Goal: Task Accomplishment & Management: Use online tool/utility

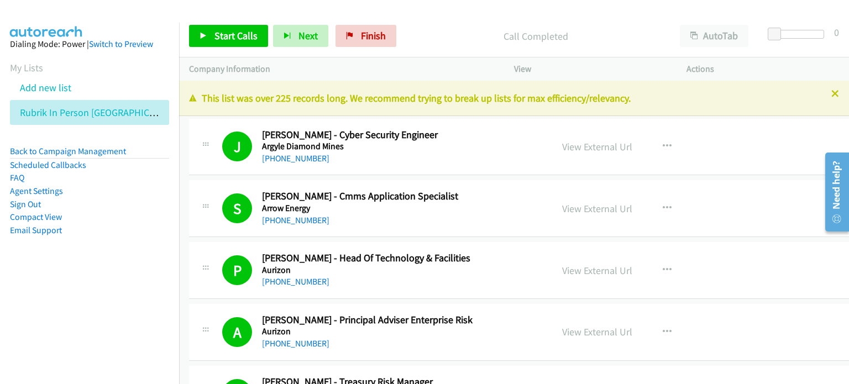
scroll to position [166, 0]
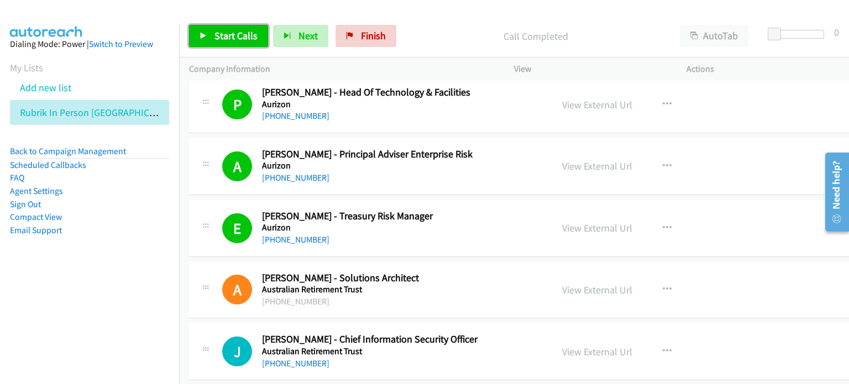
click at [231, 30] on span "Start Calls" at bounding box center [235, 35] width 43 height 13
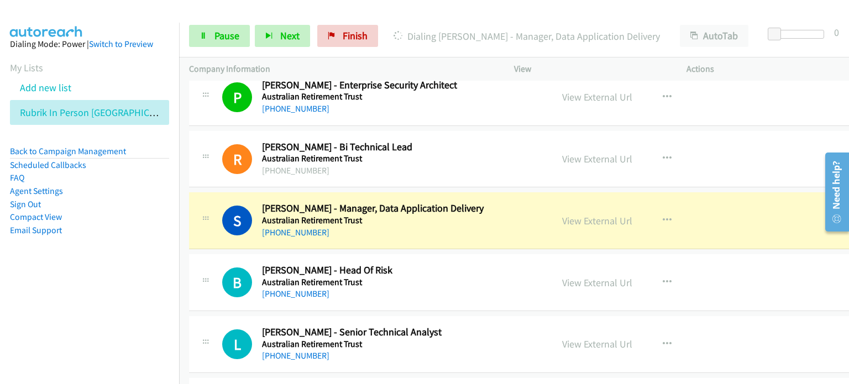
scroll to position [608, 0]
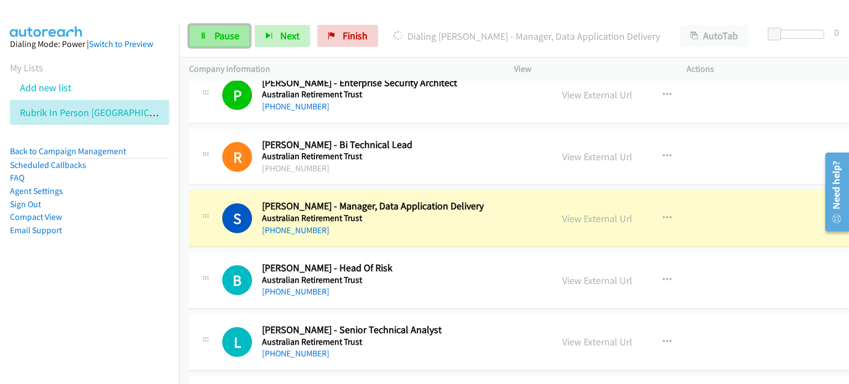
click at [226, 38] on span "Pause" at bounding box center [226, 35] width 25 height 13
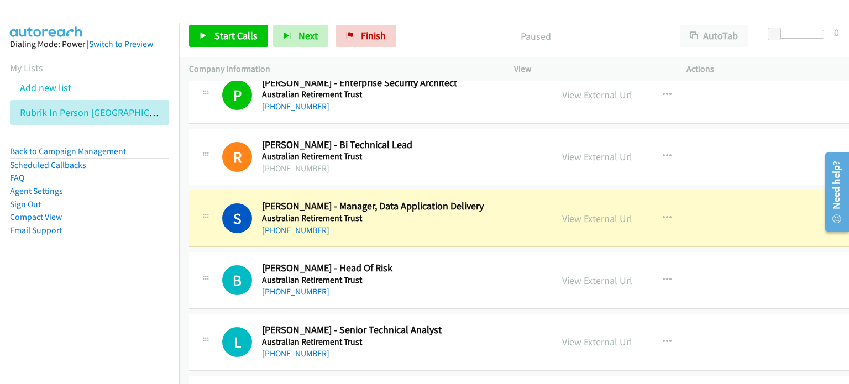
click at [567, 212] on link "View External Url" at bounding box center [597, 218] width 70 height 13
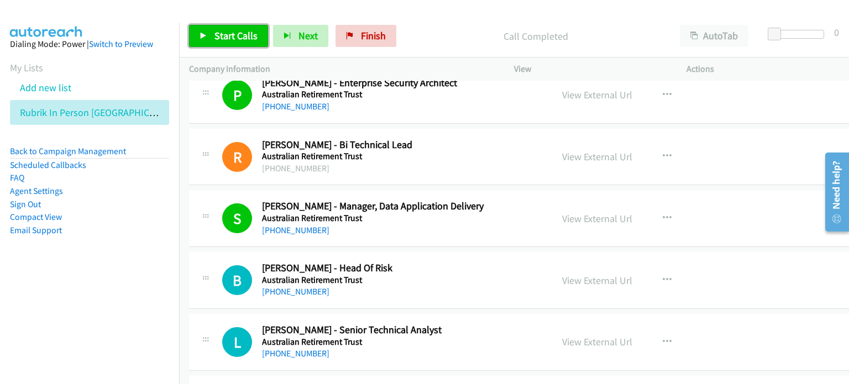
click at [224, 32] on span "Start Calls" at bounding box center [235, 35] width 43 height 13
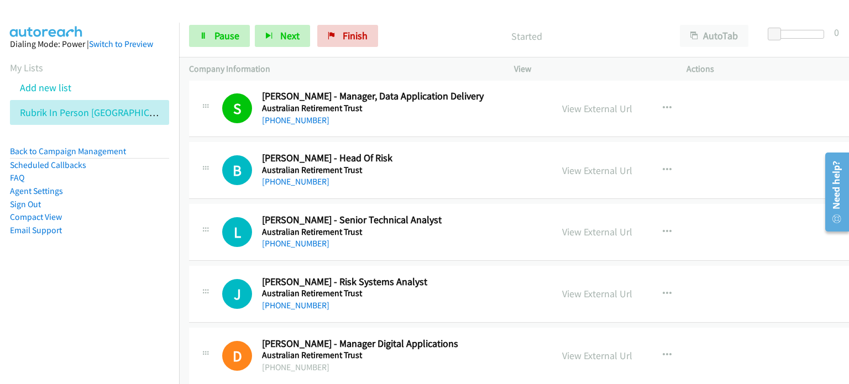
scroll to position [719, 0]
click at [125, 223] on li "Compact View" at bounding box center [89, 217] width 159 height 13
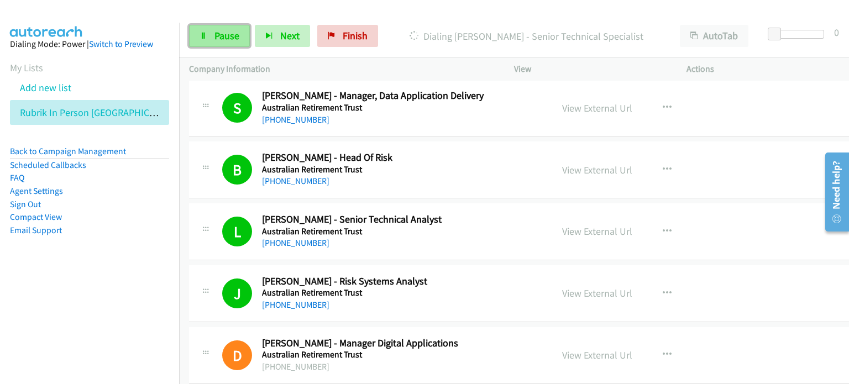
click at [207, 32] on link "Pause" at bounding box center [219, 36] width 61 height 22
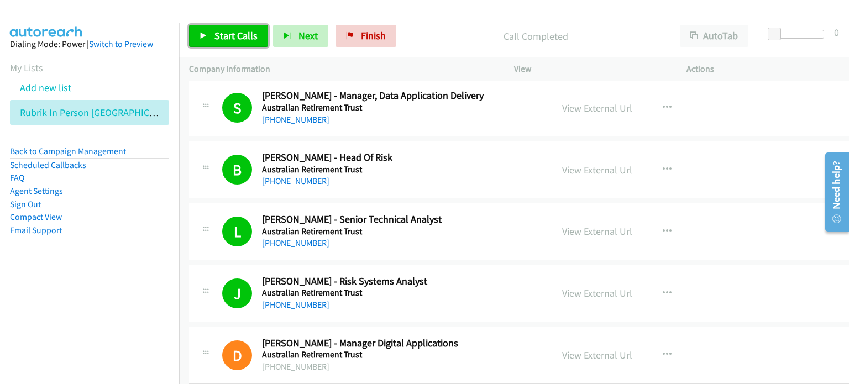
click at [237, 32] on span "Start Calls" at bounding box center [235, 35] width 43 height 13
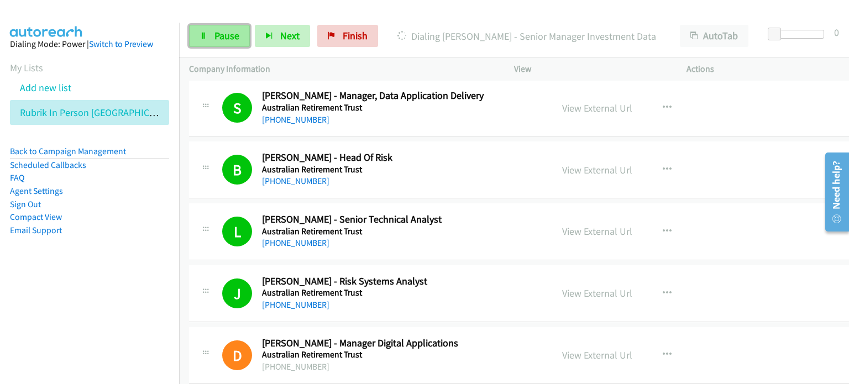
click at [223, 32] on span "Pause" at bounding box center [226, 35] width 25 height 13
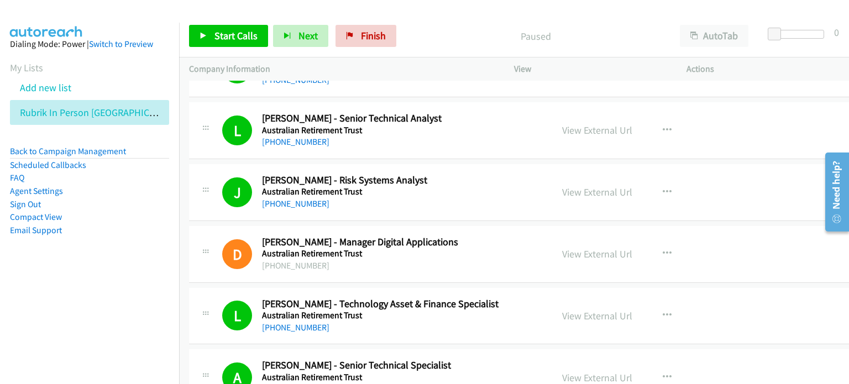
scroll to position [884, 0]
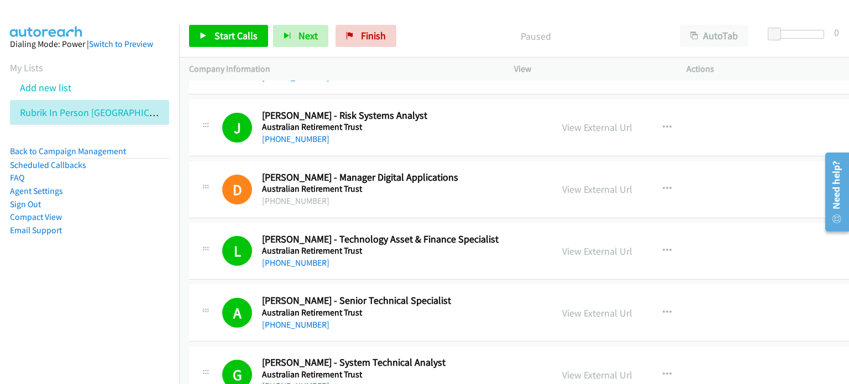
click at [468, 29] on p "Paused" at bounding box center [535, 36] width 249 height 15
click at [223, 20] on div "Start Calls Pause Next Finish Paused AutoTab AutoTab 0" at bounding box center [514, 36] width 670 height 43
click at [223, 37] on span "Start Calls" at bounding box center [235, 35] width 43 height 13
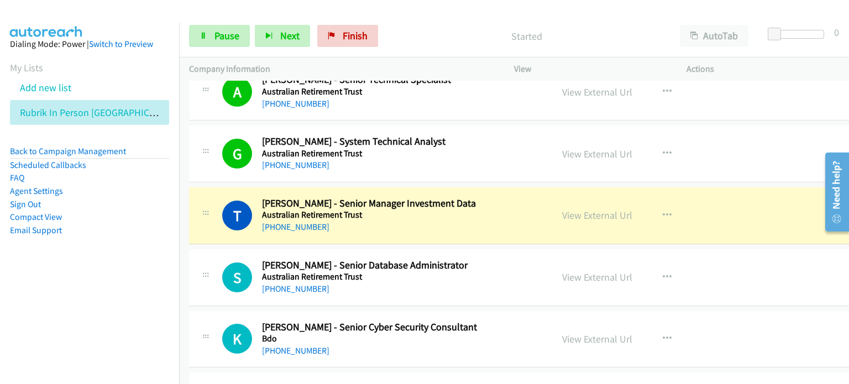
scroll to position [1161, 0]
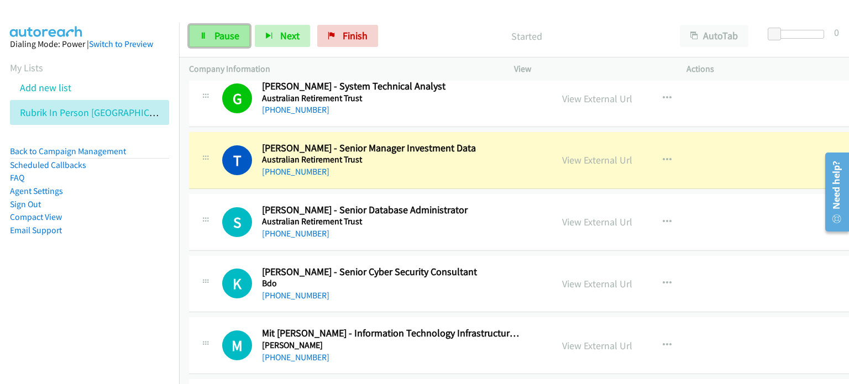
click at [210, 28] on link "Pause" at bounding box center [219, 36] width 61 height 22
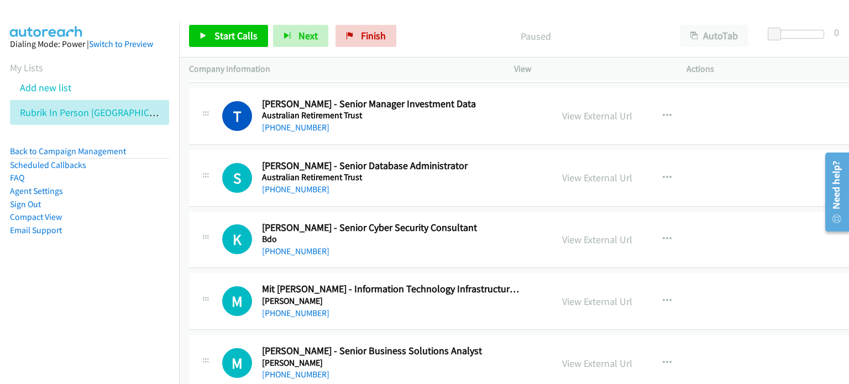
scroll to position [1216, 0]
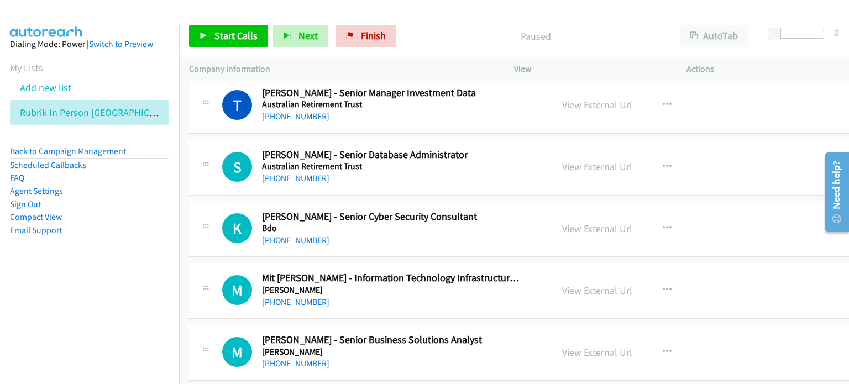
click at [119, 276] on aside "Dialing Mode: Power | Switch to Preview My Lists Add new list Rubrik In Person …" at bounding box center [89, 155] width 179 height 264
click at [663, 224] on icon "button" at bounding box center [667, 228] width 9 height 9
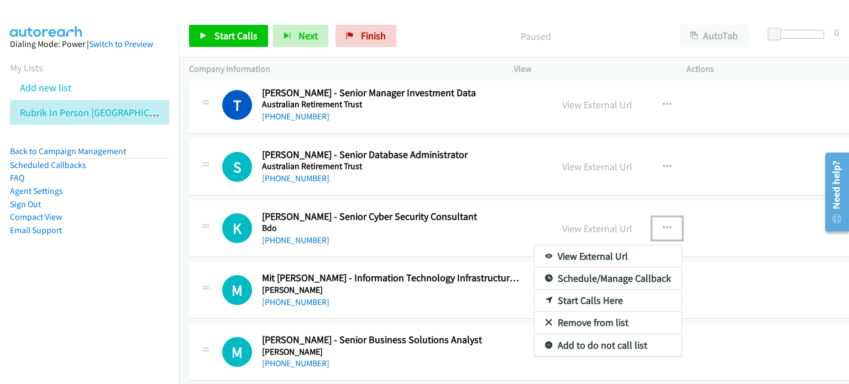
click at [577, 296] on link "Start Calls Here" at bounding box center [608, 301] width 147 height 22
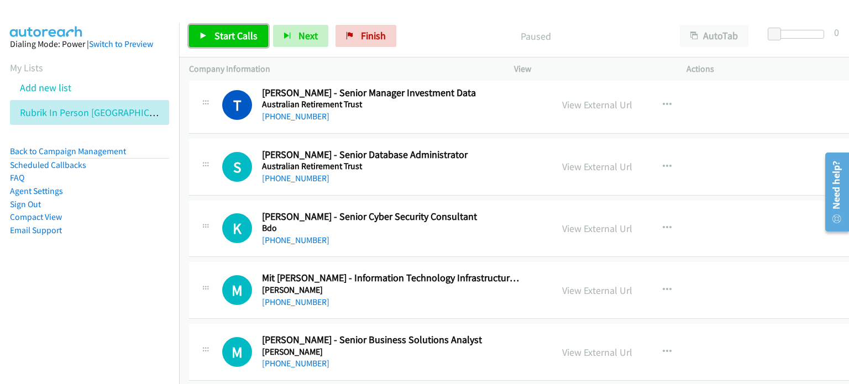
click at [228, 33] on span "Start Calls" at bounding box center [235, 35] width 43 height 13
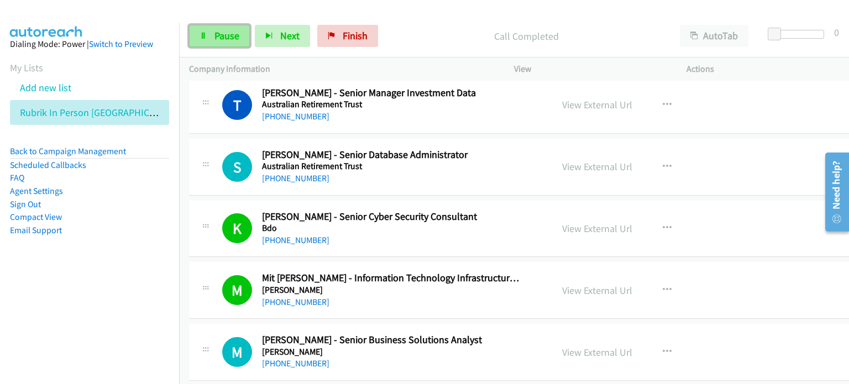
click at [214, 35] on span "Pause" at bounding box center [226, 35] width 25 height 13
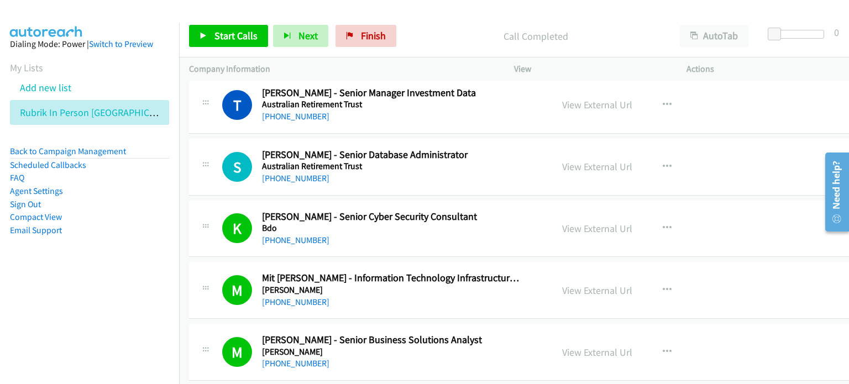
drag, startPoint x: 442, startPoint y: 301, endPoint x: 575, endPoint y: 299, distance: 133.2
click at [579, 287] on link "View External Url" at bounding box center [597, 290] width 70 height 13
click at [232, 33] on span "Start Calls" at bounding box center [235, 35] width 43 height 13
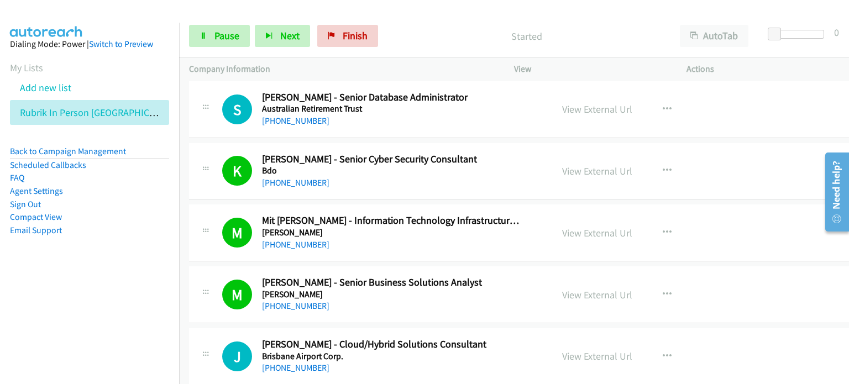
scroll to position [1327, 0]
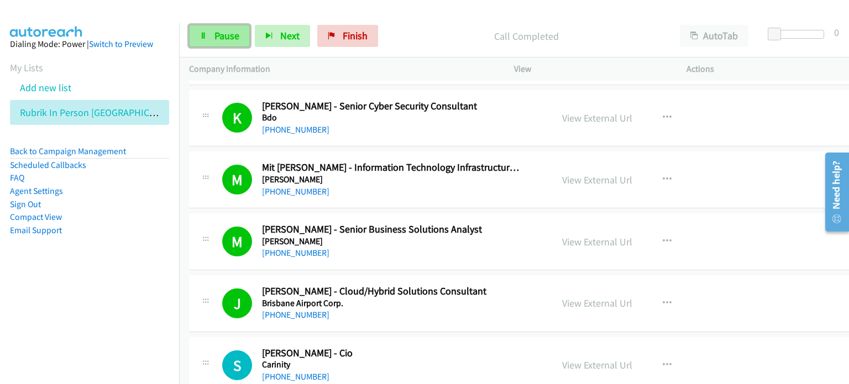
click at [215, 34] on span "Pause" at bounding box center [226, 35] width 25 height 13
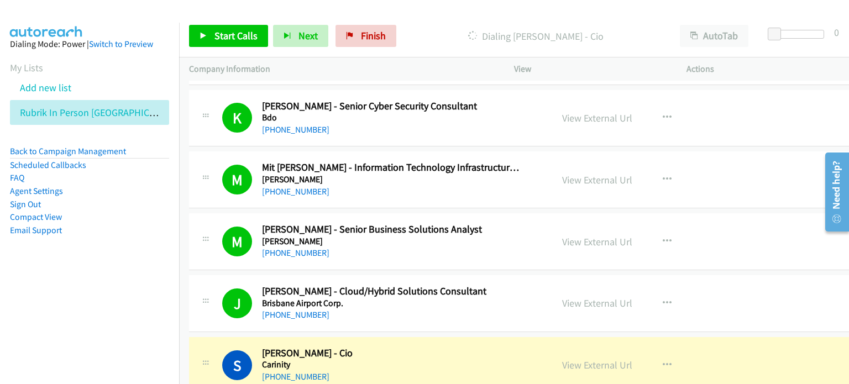
scroll to position [1437, 0]
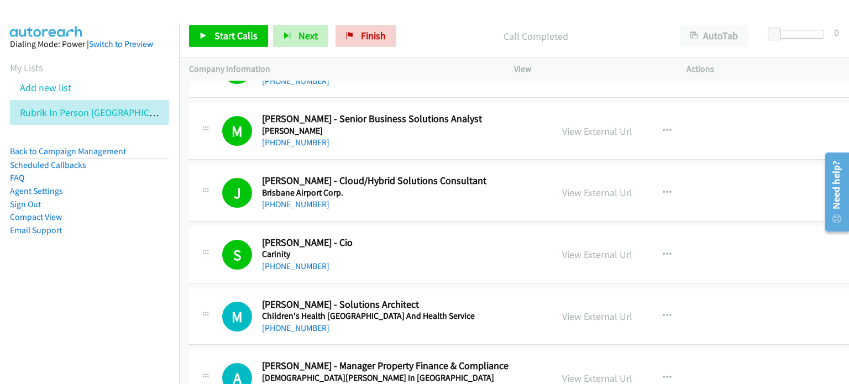
click at [449, 43] on p "Call Completed" at bounding box center [535, 36] width 249 height 15
click at [562, 186] on link "View External Url" at bounding box center [597, 192] width 70 height 13
click at [221, 35] on span "Start Calls" at bounding box center [235, 35] width 43 height 13
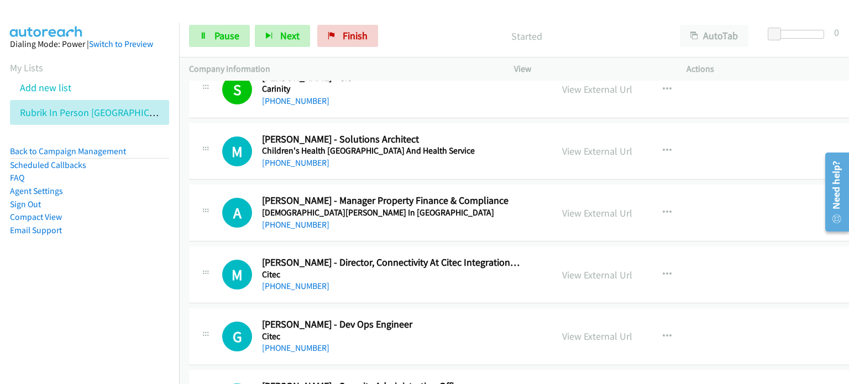
scroll to position [1603, 0]
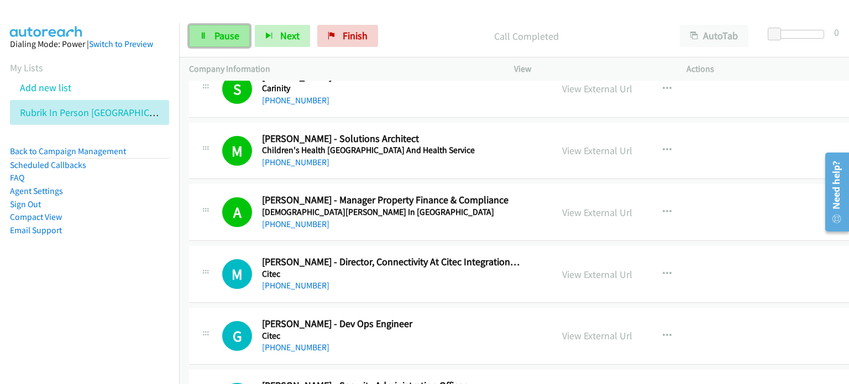
click at [214, 35] on span "Pause" at bounding box center [226, 35] width 25 height 13
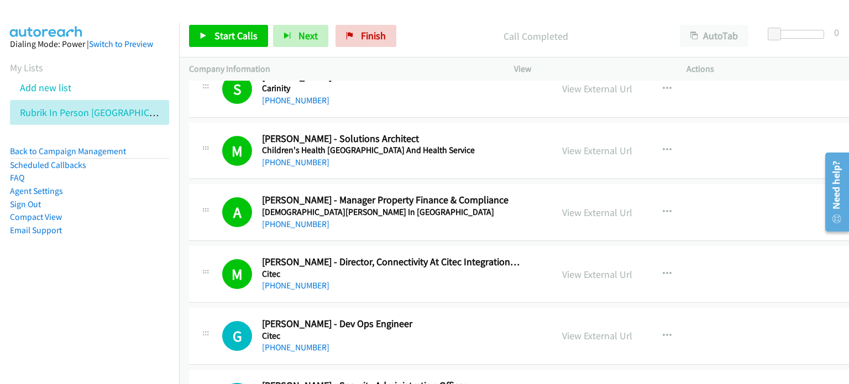
click at [438, 213] on h5 "Churches Of Christ In Queensland" at bounding box center [391, 212] width 258 height 11
click at [562, 210] on link "View External Url" at bounding box center [597, 212] width 70 height 13
click at [226, 34] on span "Start Calls" at bounding box center [235, 35] width 43 height 13
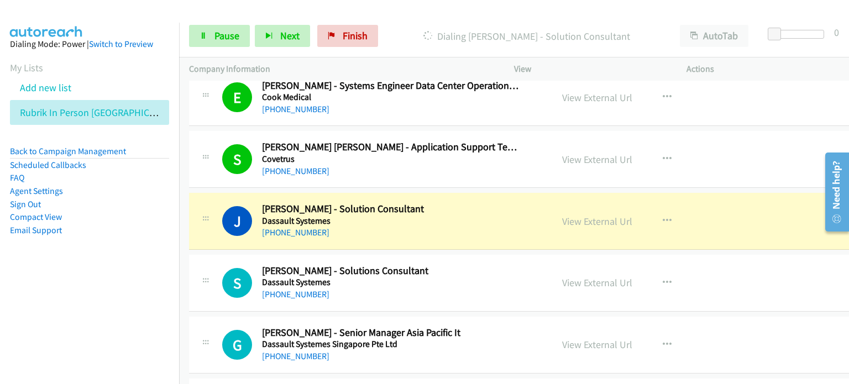
scroll to position [2045, 0]
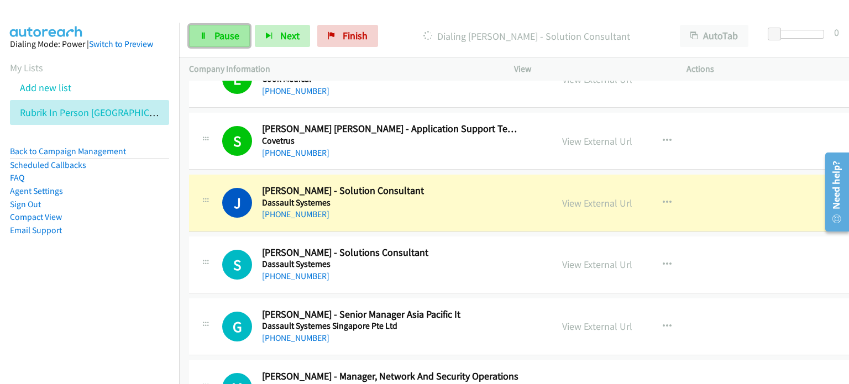
click at [219, 33] on span "Pause" at bounding box center [226, 35] width 25 height 13
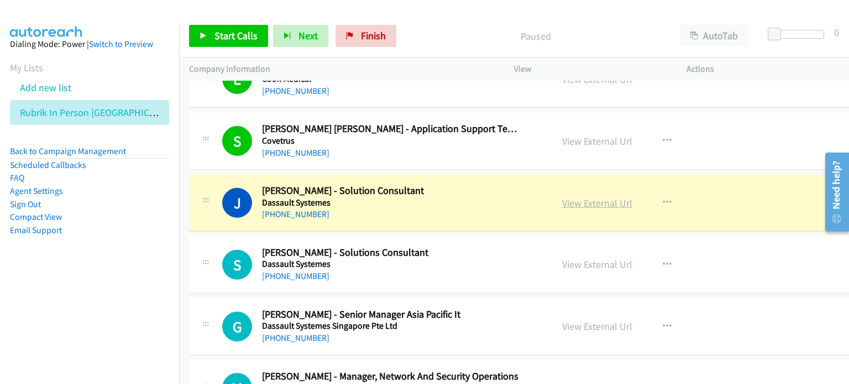
click at [573, 201] on link "View External Url" at bounding box center [597, 203] width 70 height 13
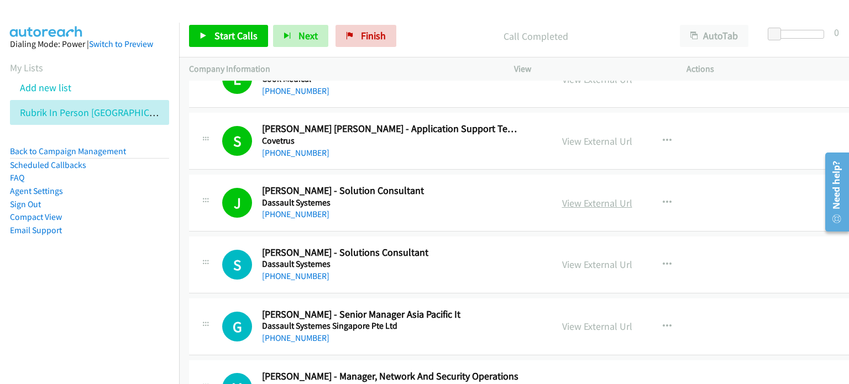
click at [566, 198] on link "View External Url" at bounding box center [597, 203] width 70 height 13
click at [223, 35] on span "Start Calls" at bounding box center [235, 35] width 43 height 13
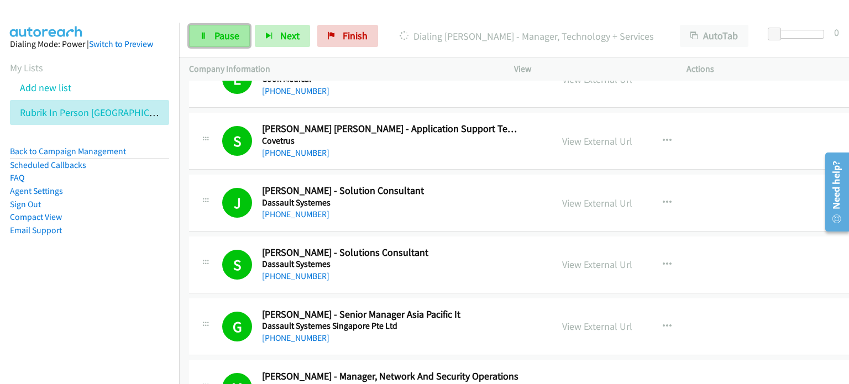
click at [221, 38] on span "Pause" at bounding box center [226, 35] width 25 height 13
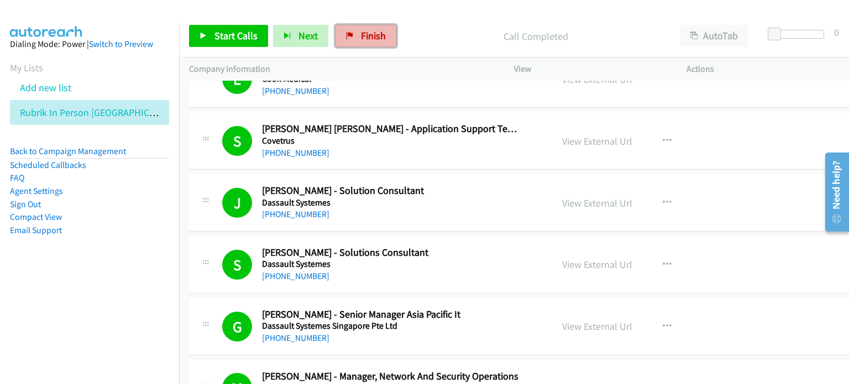
click at [363, 29] on span "Finish" at bounding box center [373, 35] width 25 height 13
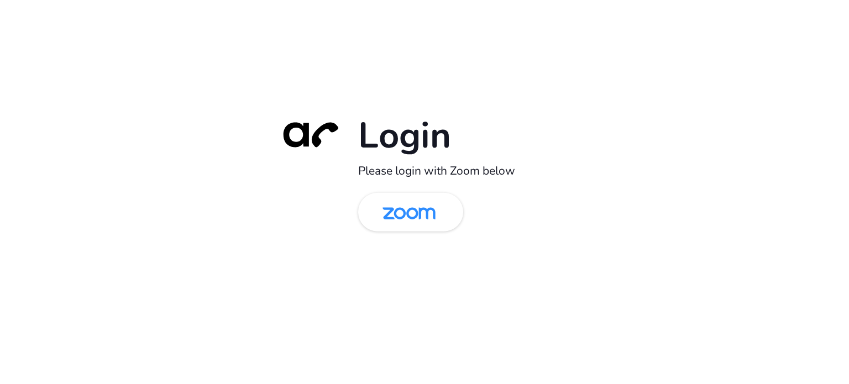
drag, startPoint x: 406, startPoint y: 214, endPoint x: 509, endPoint y: 253, distance: 109.9
click at [406, 214] on img at bounding box center [409, 213] width 76 height 36
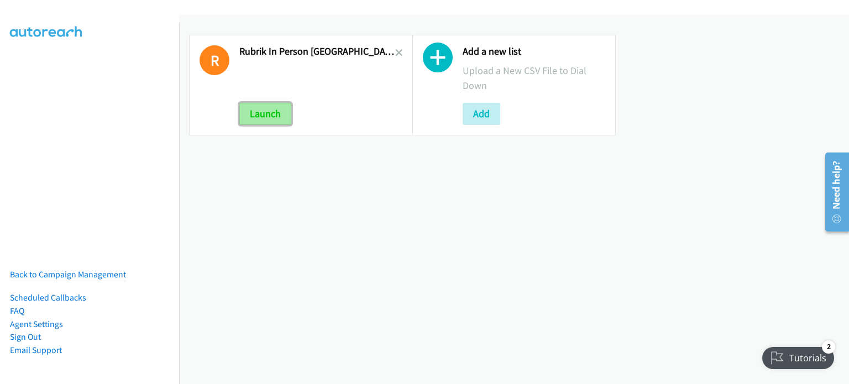
click at [265, 114] on button "Launch" at bounding box center [265, 114] width 52 height 22
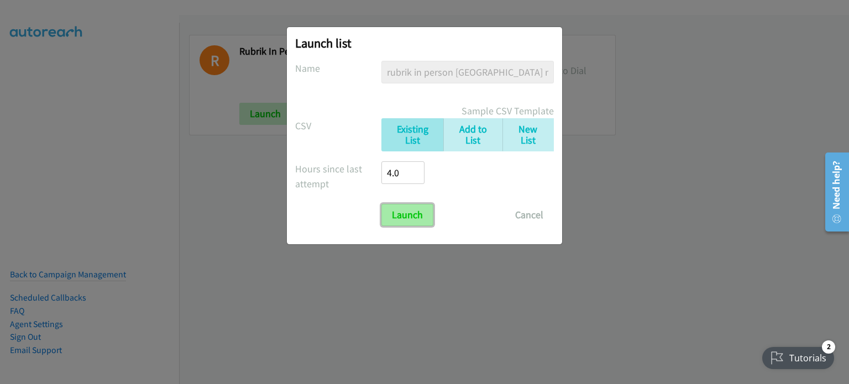
click at [405, 208] on input "Launch" at bounding box center [407, 215] width 52 height 22
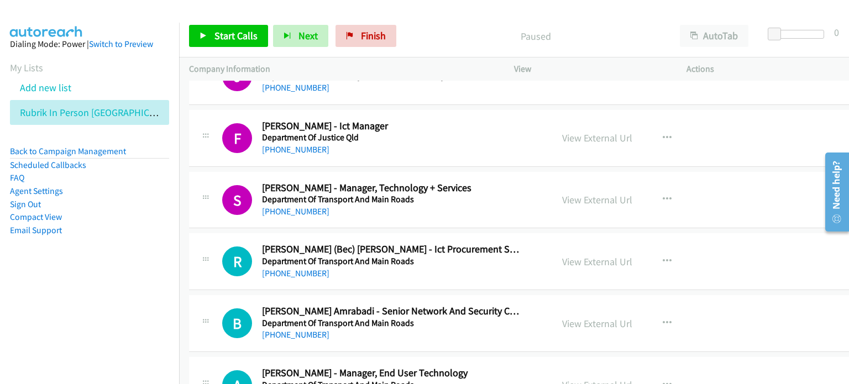
scroll to position [2653, 0]
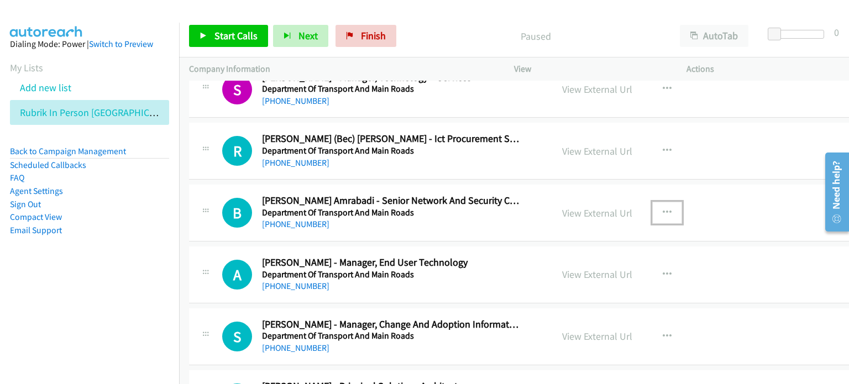
click at [663, 208] on icon "button" at bounding box center [667, 212] width 9 height 9
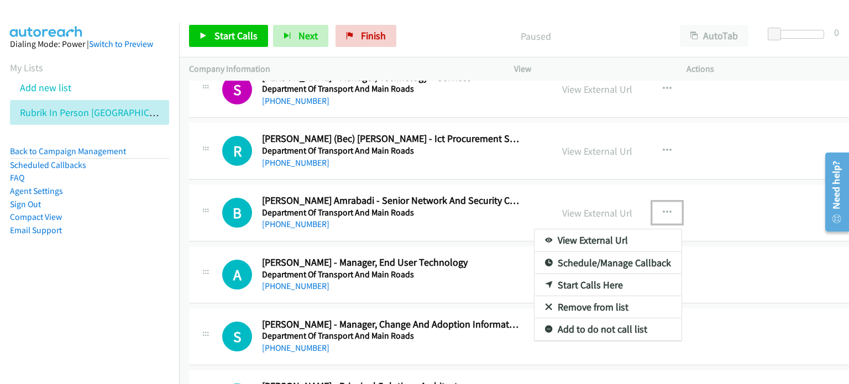
click at [575, 279] on link "Start Calls Here" at bounding box center [608, 285] width 147 height 22
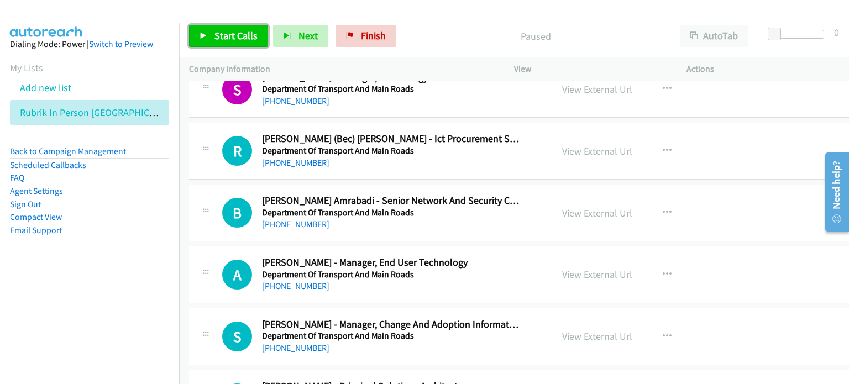
click at [211, 30] on link "Start Calls" at bounding box center [228, 36] width 79 height 22
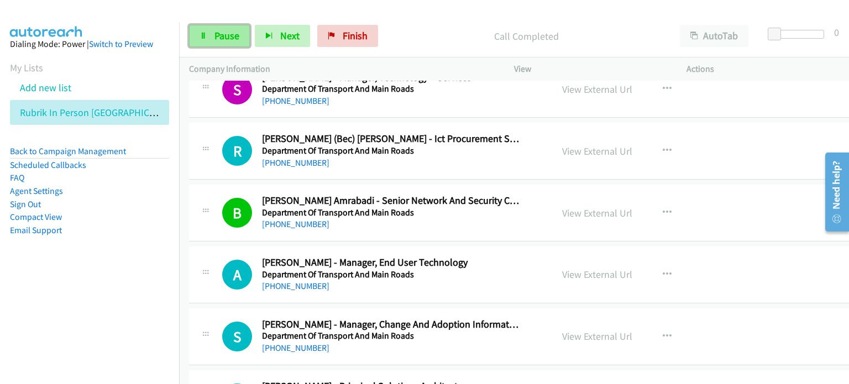
click at [221, 37] on span "Pause" at bounding box center [226, 35] width 25 height 13
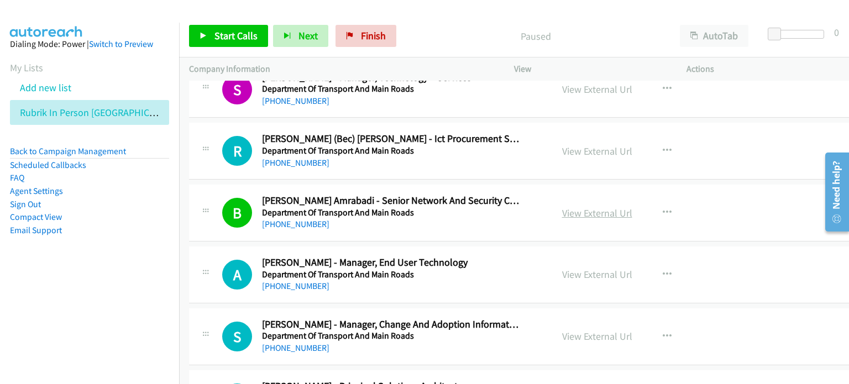
click at [589, 207] on link "View External Url" at bounding box center [597, 213] width 70 height 13
click at [564, 145] on link "View External Url" at bounding box center [597, 151] width 70 height 13
click at [228, 36] on span "Start Calls" at bounding box center [235, 35] width 43 height 13
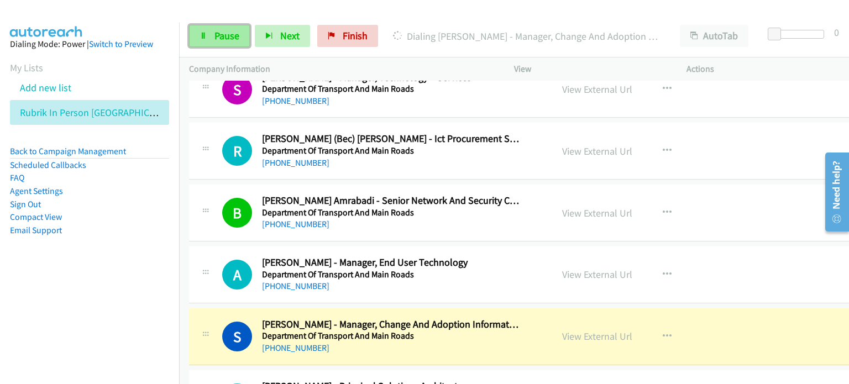
click at [224, 35] on span "Pause" at bounding box center [226, 35] width 25 height 13
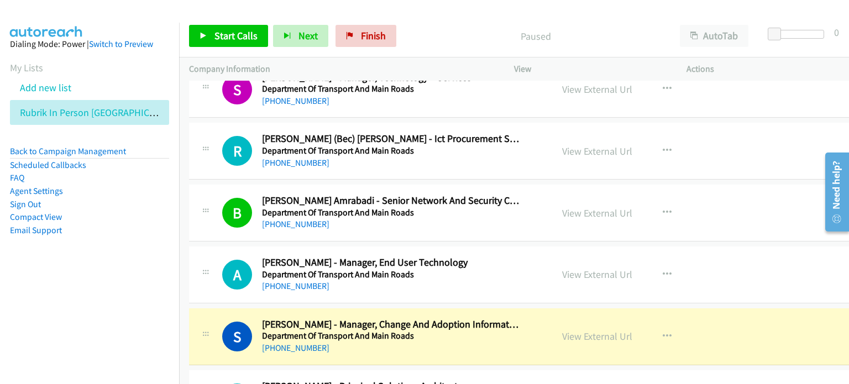
scroll to position [2764, 0]
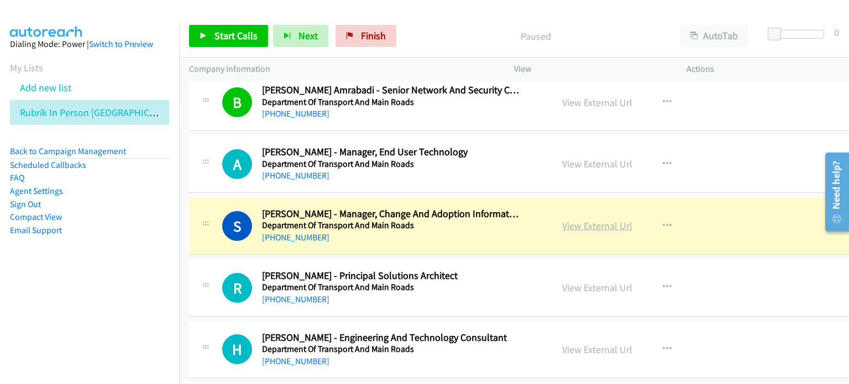
click at [564, 222] on link "View External Url" at bounding box center [597, 225] width 70 height 13
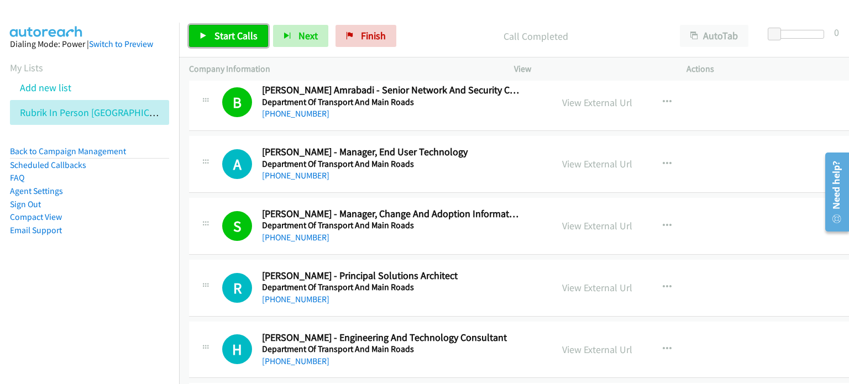
click at [232, 33] on span "Start Calls" at bounding box center [235, 35] width 43 height 13
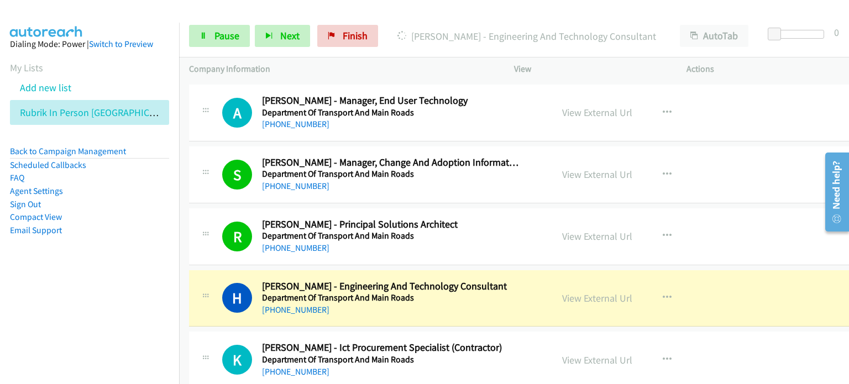
scroll to position [2874, 0]
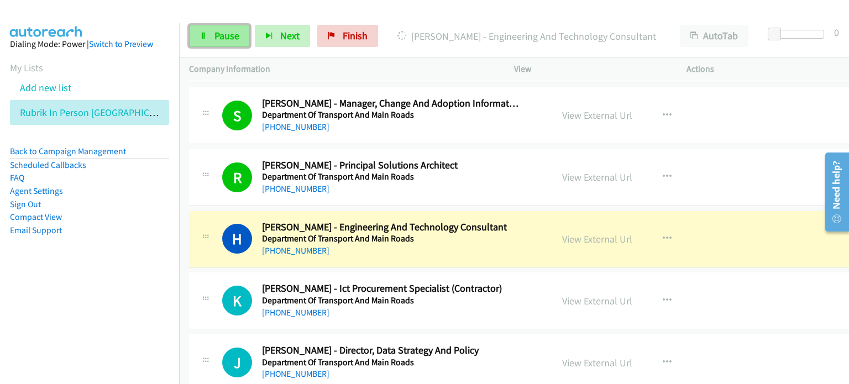
click at [219, 33] on span "Pause" at bounding box center [226, 35] width 25 height 13
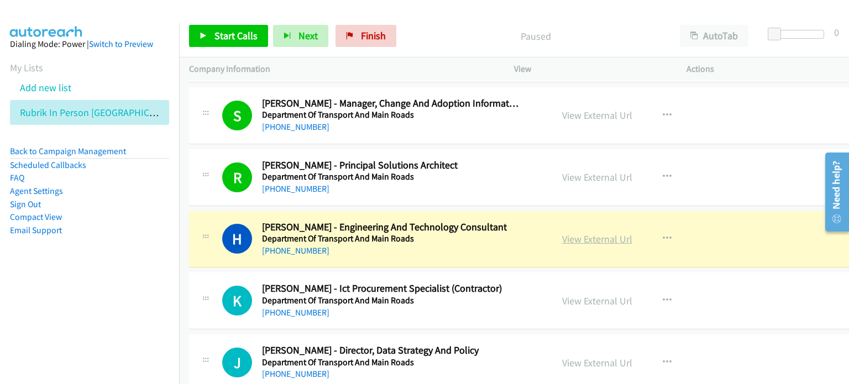
click at [574, 233] on link "View External Url" at bounding box center [597, 239] width 70 height 13
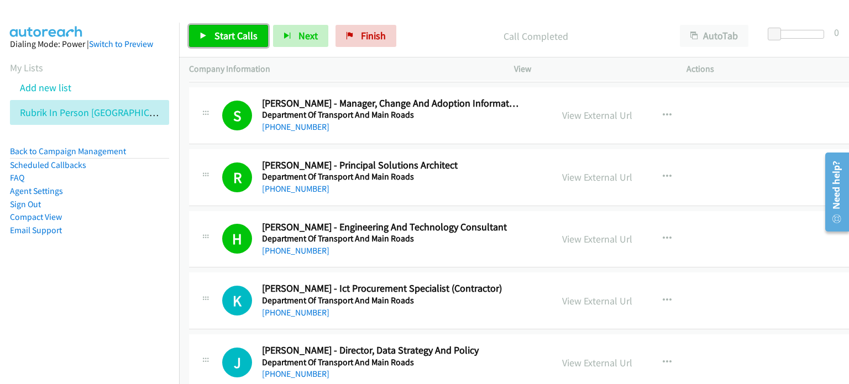
click at [222, 35] on span "Start Calls" at bounding box center [235, 35] width 43 height 13
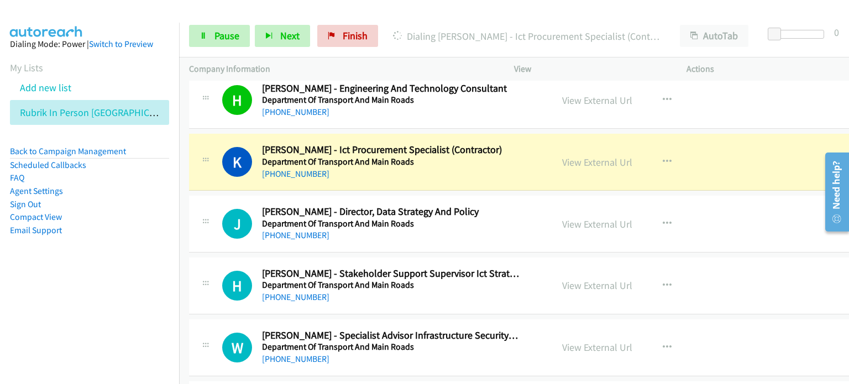
scroll to position [3040, 0]
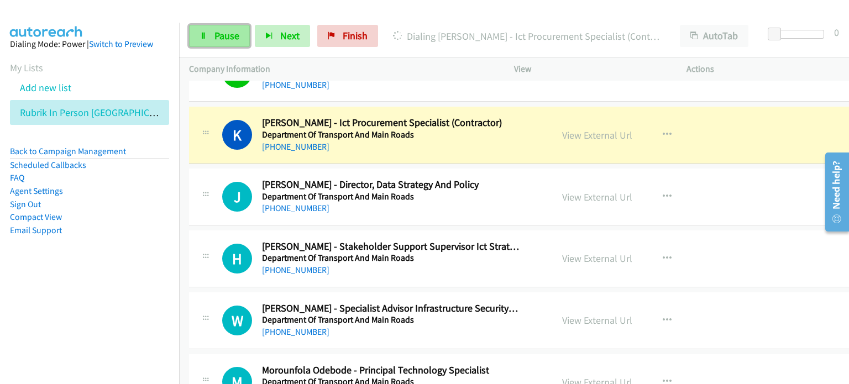
click at [218, 33] on span "Pause" at bounding box center [226, 35] width 25 height 13
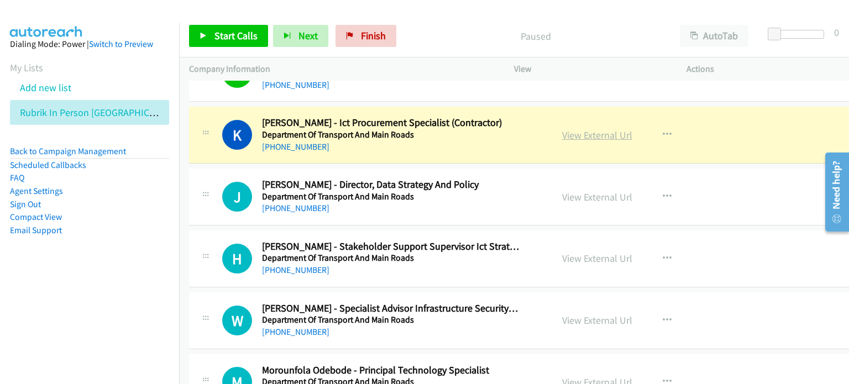
click at [575, 129] on link "View External Url" at bounding box center [597, 135] width 70 height 13
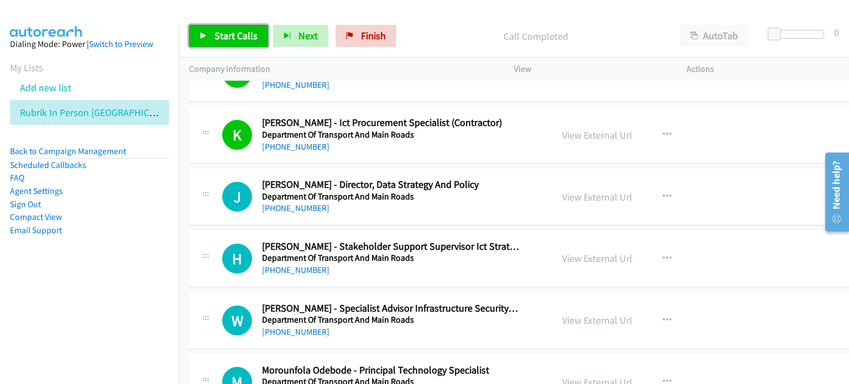
click at [222, 31] on span "Start Calls" at bounding box center [235, 35] width 43 height 13
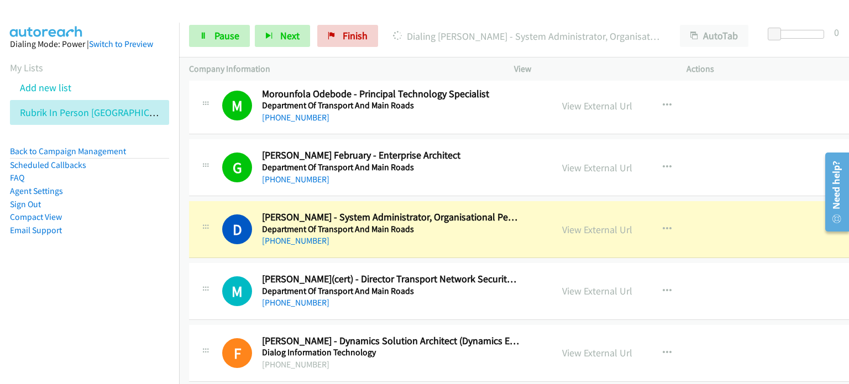
scroll to position [3372, 0]
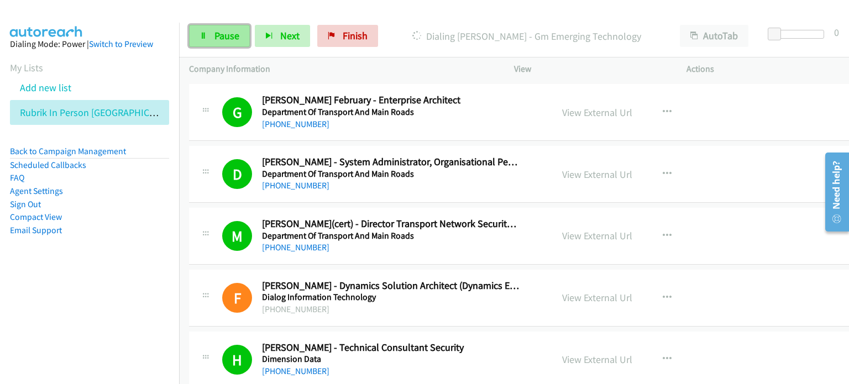
click at [224, 35] on span "Pause" at bounding box center [226, 35] width 25 height 13
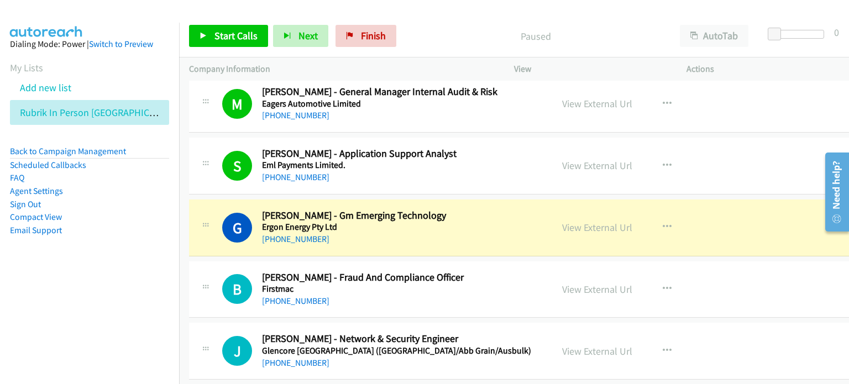
scroll to position [3814, 0]
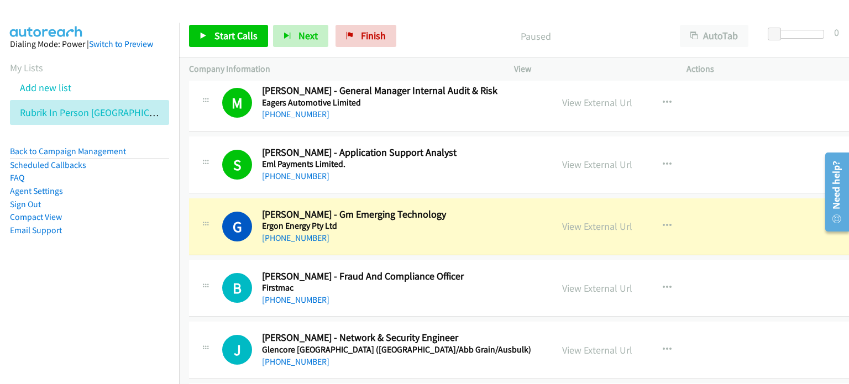
click at [140, 267] on aside "Dialing Mode: Power | Switch to Preview My Lists Add new list Rubrik In Person …" at bounding box center [89, 155] width 179 height 264
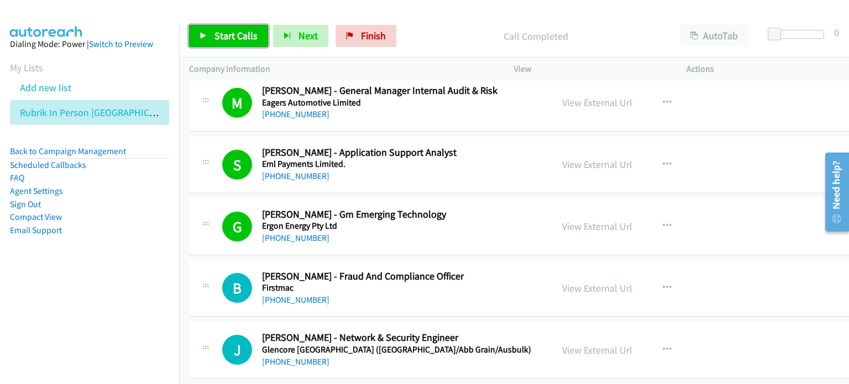
click at [221, 35] on span "Start Calls" at bounding box center [235, 35] width 43 height 13
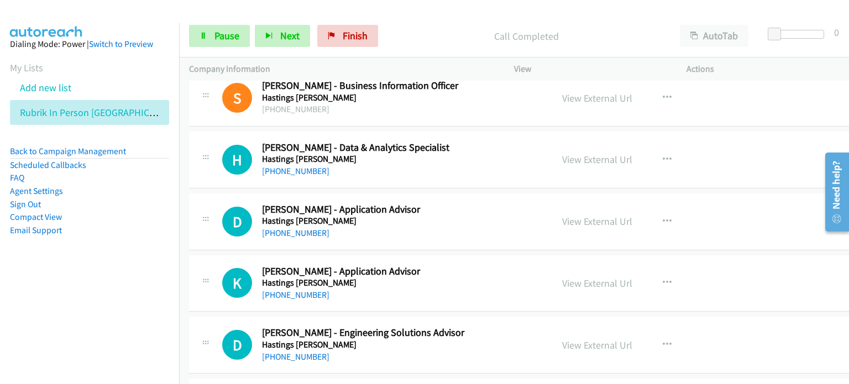
scroll to position [4146, 0]
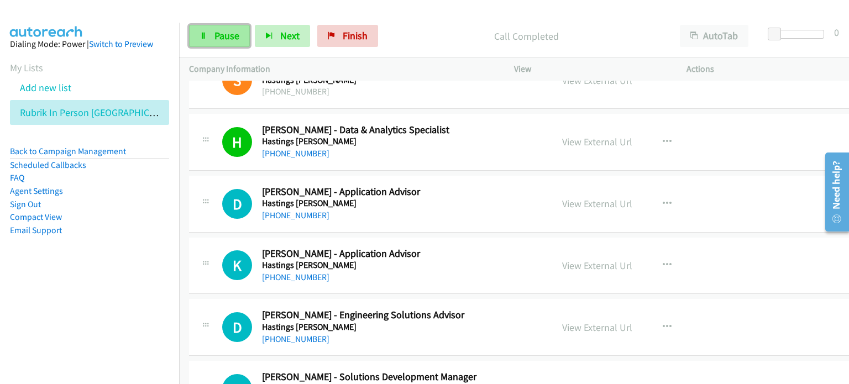
click at [214, 35] on link "Pause" at bounding box center [219, 36] width 61 height 22
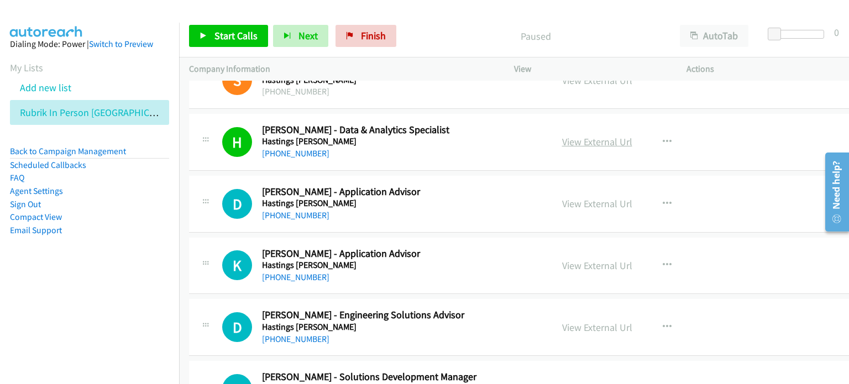
click at [583, 135] on link "View External Url" at bounding box center [597, 141] width 70 height 13
click at [442, 20] on div "Start Calls Pause Next Finish Paused AutoTab AutoTab 0" at bounding box center [514, 36] width 670 height 43
click at [228, 32] on span "Start Calls" at bounding box center [235, 35] width 43 height 13
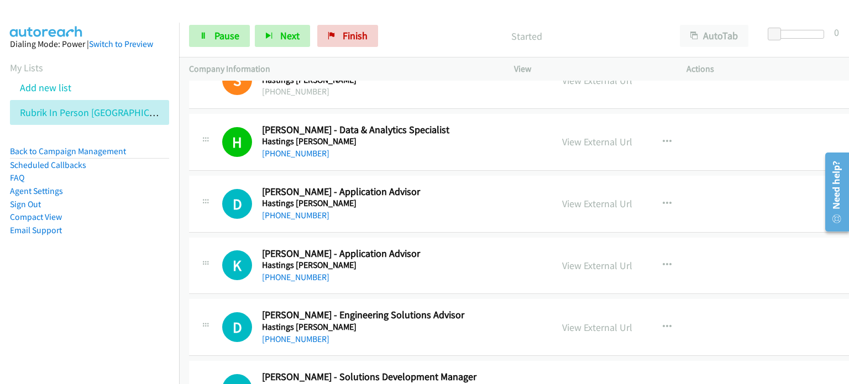
click at [414, 30] on p "Started" at bounding box center [526, 36] width 267 height 15
click at [210, 38] on link "Pause" at bounding box center [219, 36] width 61 height 22
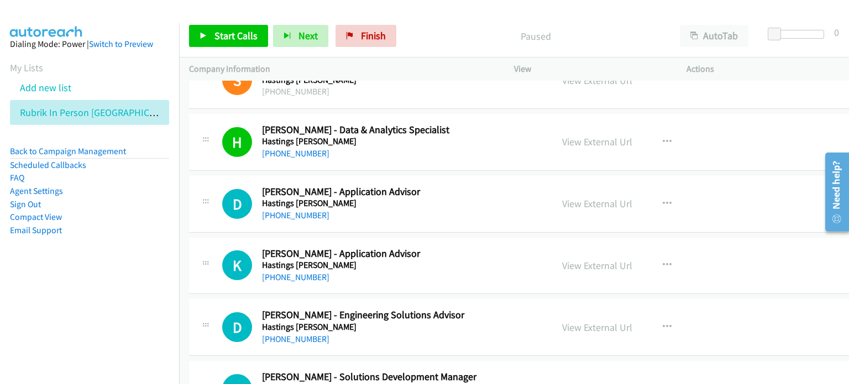
scroll to position [4201, 0]
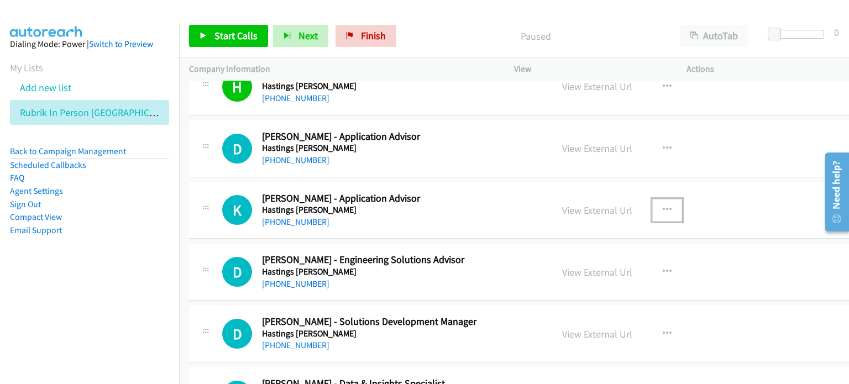
click at [663, 206] on icon "button" at bounding box center [667, 210] width 9 height 9
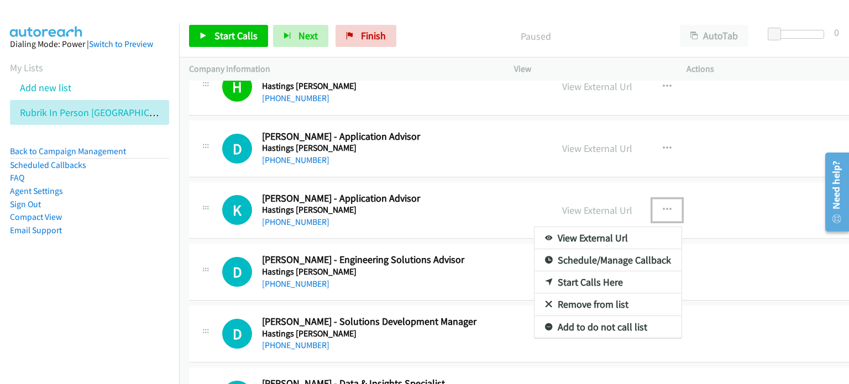
click at [579, 273] on link "Start Calls Here" at bounding box center [608, 282] width 147 height 22
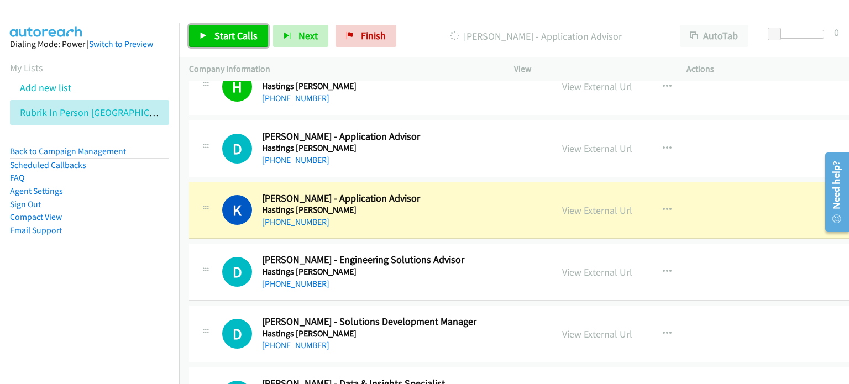
click at [220, 37] on span "Start Calls" at bounding box center [235, 35] width 43 height 13
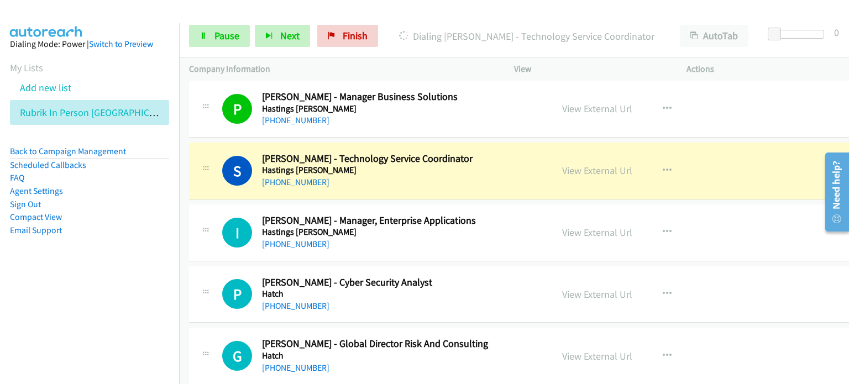
scroll to position [4809, 0]
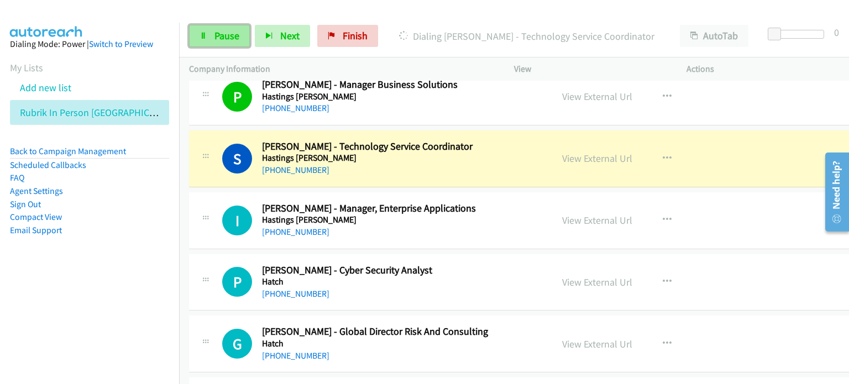
click at [221, 35] on span "Pause" at bounding box center [226, 35] width 25 height 13
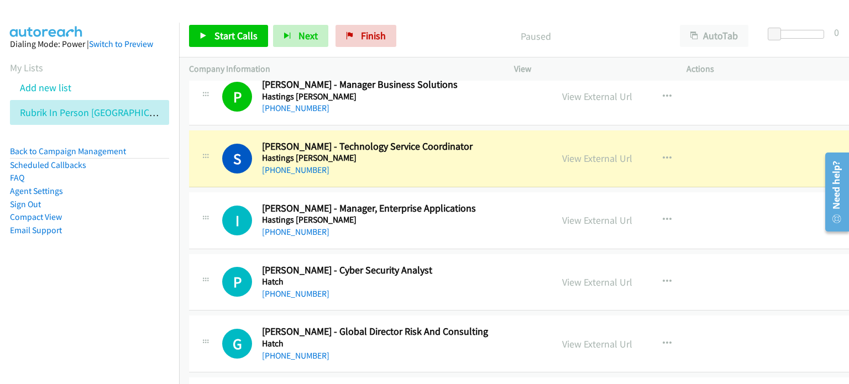
click at [436, 32] on p "Paused" at bounding box center [535, 36] width 249 height 15
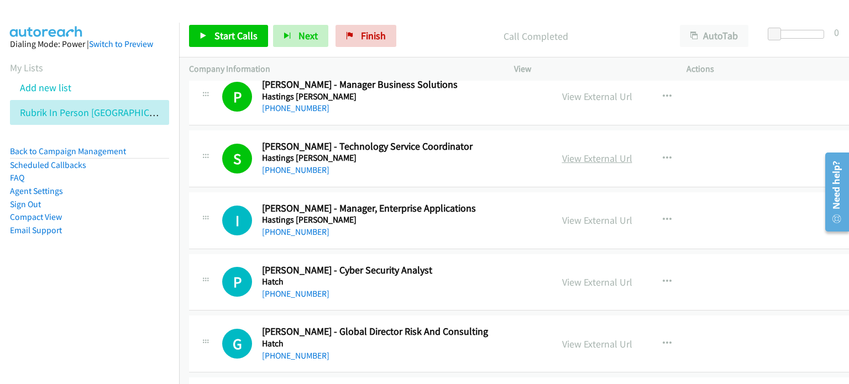
click at [578, 154] on link "View External Url" at bounding box center [597, 158] width 70 height 13
click at [142, 234] on li "Email Support" at bounding box center [89, 230] width 159 height 13
click at [228, 33] on span "Start Calls" at bounding box center [235, 35] width 43 height 13
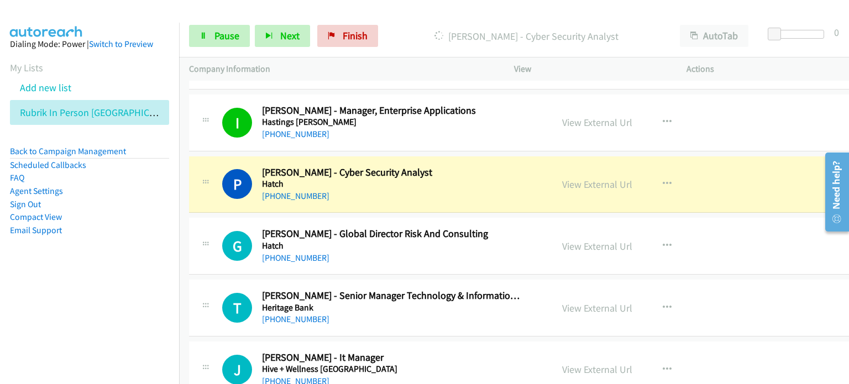
scroll to position [4920, 0]
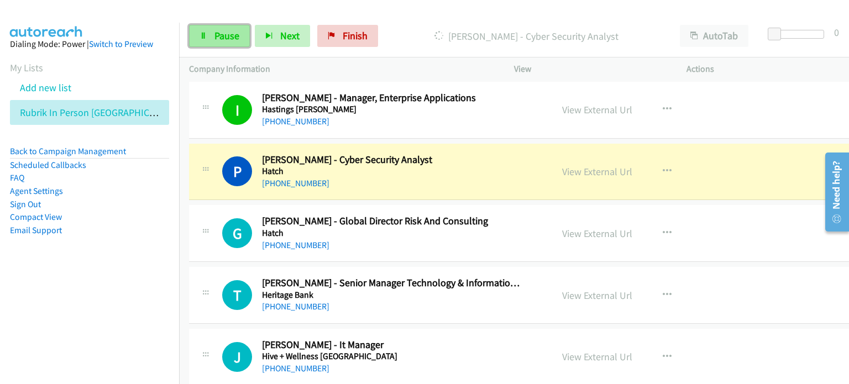
click at [224, 34] on span "Pause" at bounding box center [226, 35] width 25 height 13
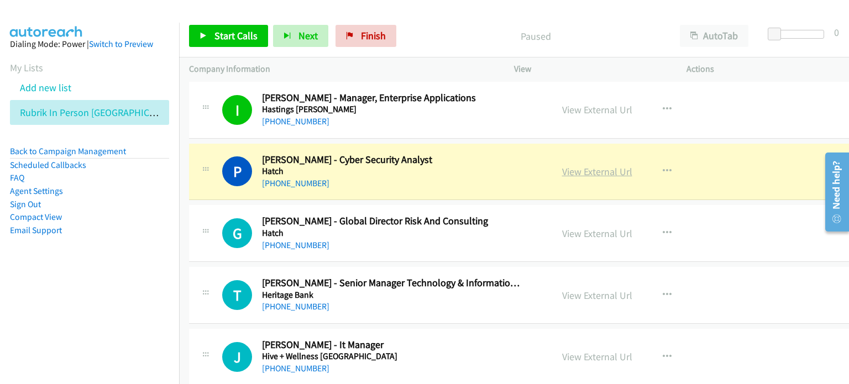
click at [578, 165] on link "View External Url" at bounding box center [597, 171] width 70 height 13
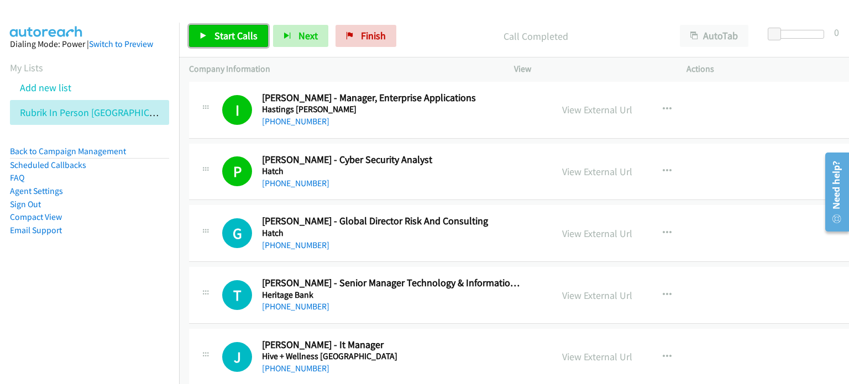
click at [217, 33] on span "Start Calls" at bounding box center [235, 35] width 43 height 13
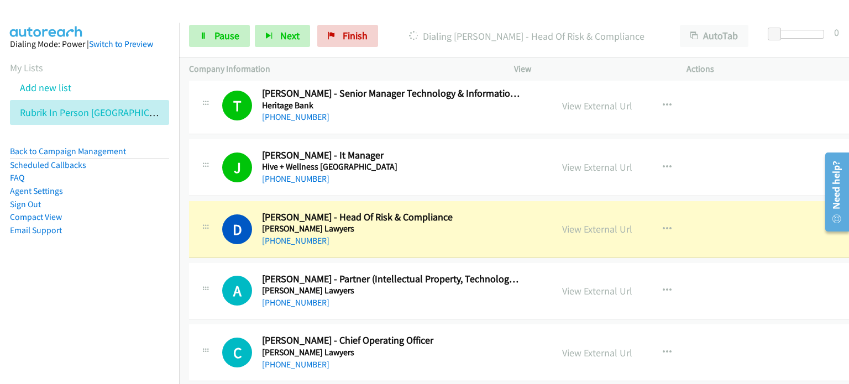
scroll to position [5196, 0]
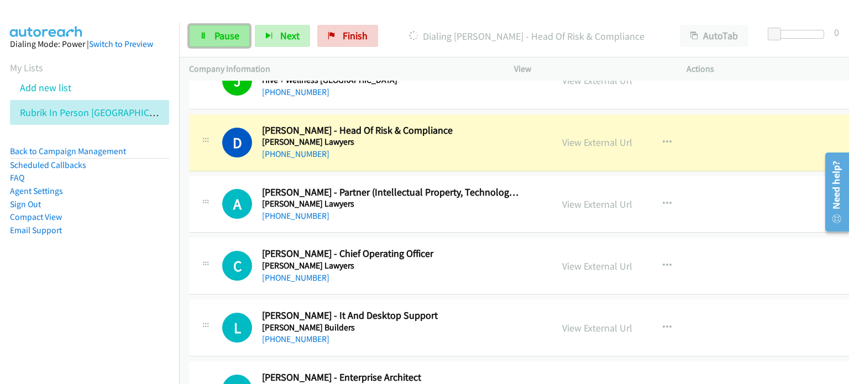
click at [223, 30] on span "Pause" at bounding box center [226, 35] width 25 height 13
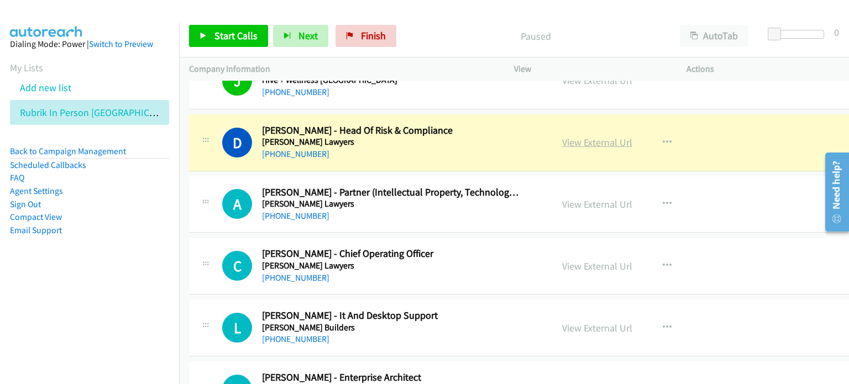
click at [562, 136] on link "View External Url" at bounding box center [597, 142] width 70 height 13
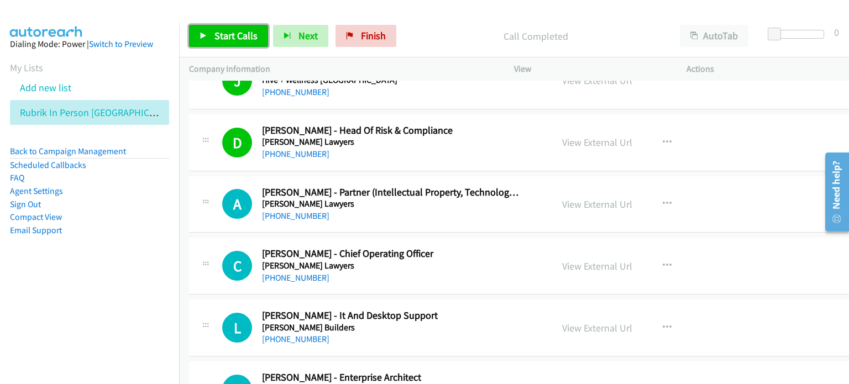
click at [237, 32] on span "Start Calls" at bounding box center [235, 35] width 43 height 13
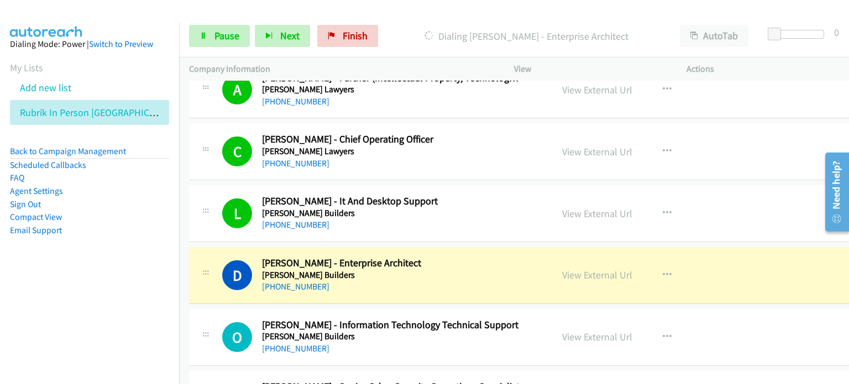
scroll to position [5362, 0]
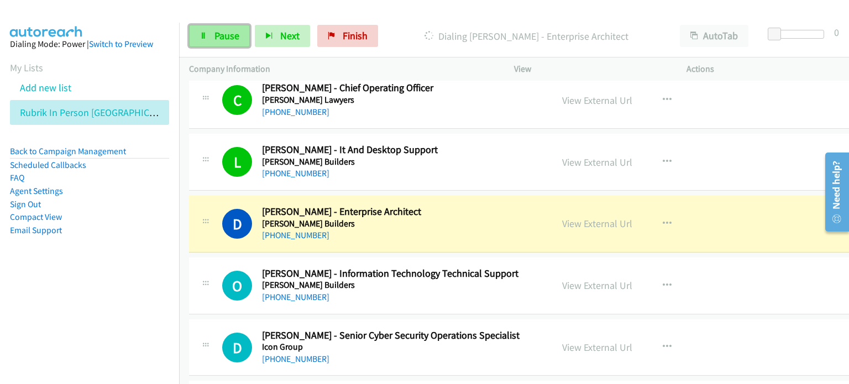
click at [223, 29] on span "Pause" at bounding box center [226, 35] width 25 height 13
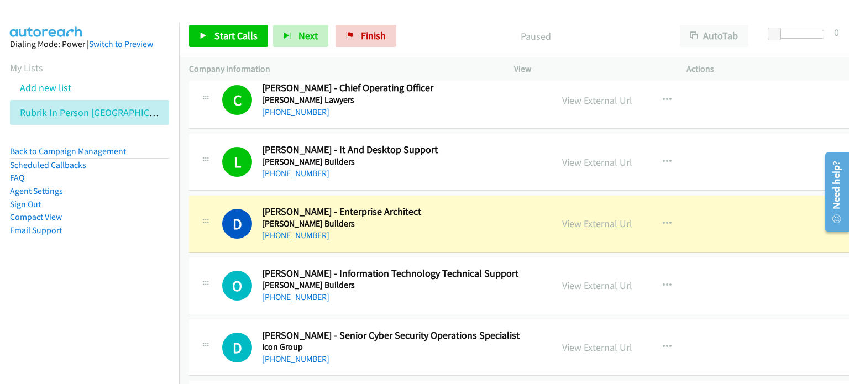
click at [572, 217] on link "View External Url" at bounding box center [597, 223] width 70 height 13
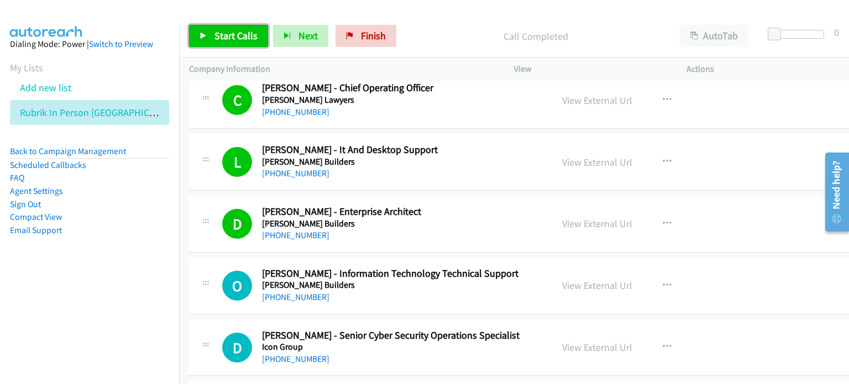
click at [226, 36] on span "Start Calls" at bounding box center [235, 35] width 43 height 13
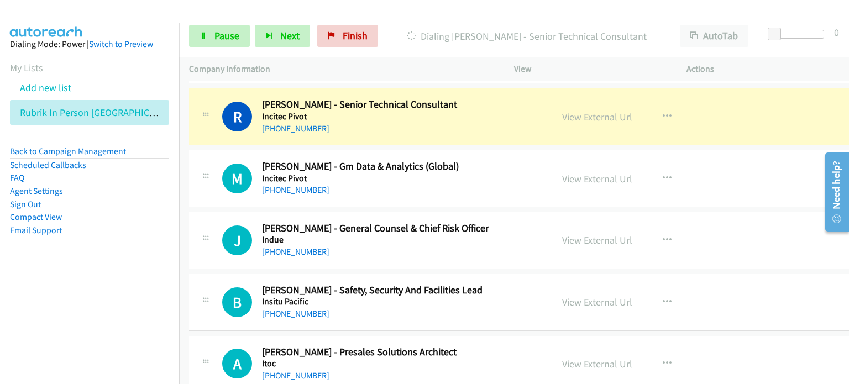
scroll to position [5970, 0]
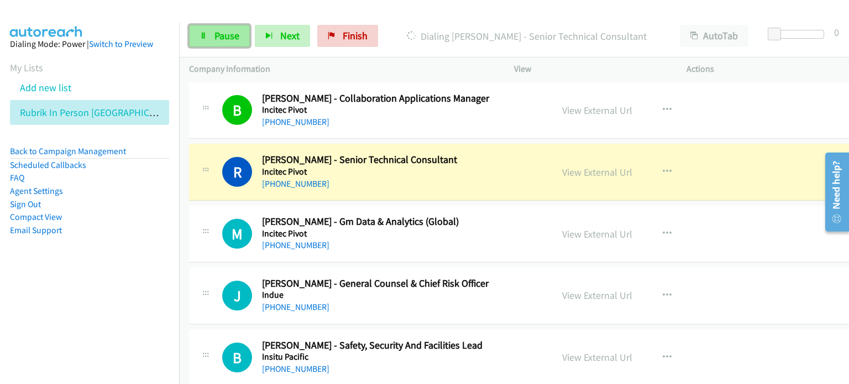
click at [217, 34] on span "Pause" at bounding box center [226, 35] width 25 height 13
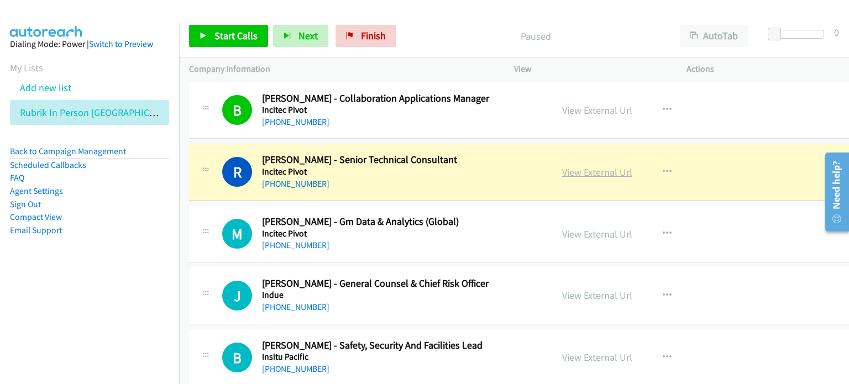
click at [569, 166] on link "View External Url" at bounding box center [597, 172] width 70 height 13
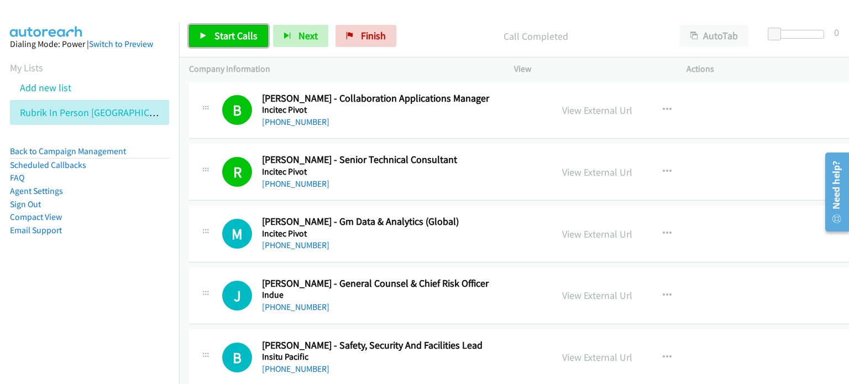
click at [223, 33] on span "Start Calls" at bounding box center [235, 35] width 43 height 13
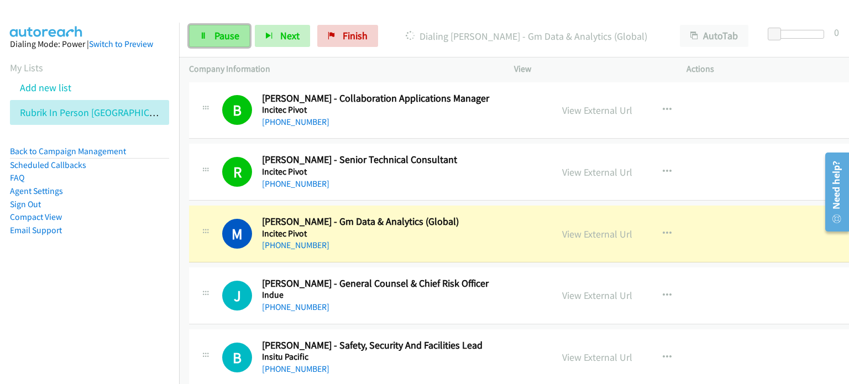
click at [210, 32] on link "Pause" at bounding box center [219, 36] width 61 height 22
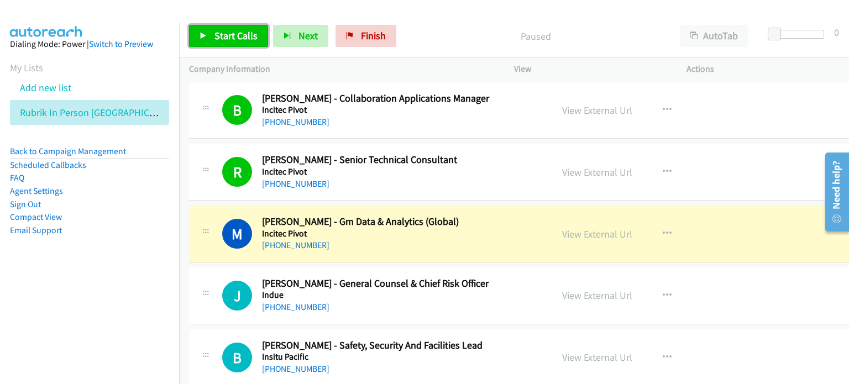
click at [210, 32] on link "Start Calls" at bounding box center [228, 36] width 79 height 22
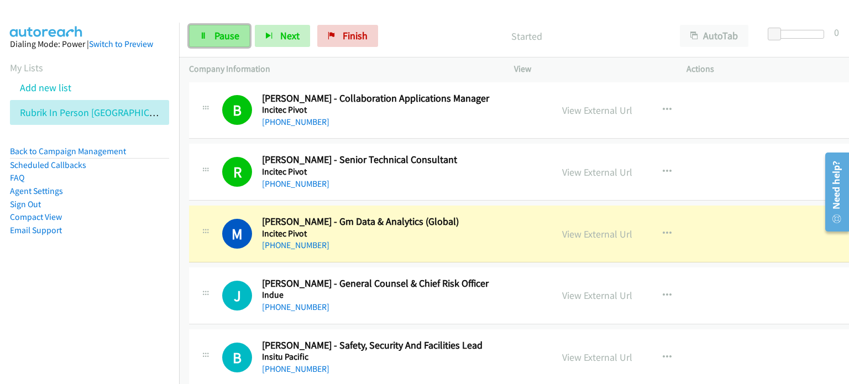
click at [210, 33] on link "Pause" at bounding box center [219, 36] width 61 height 22
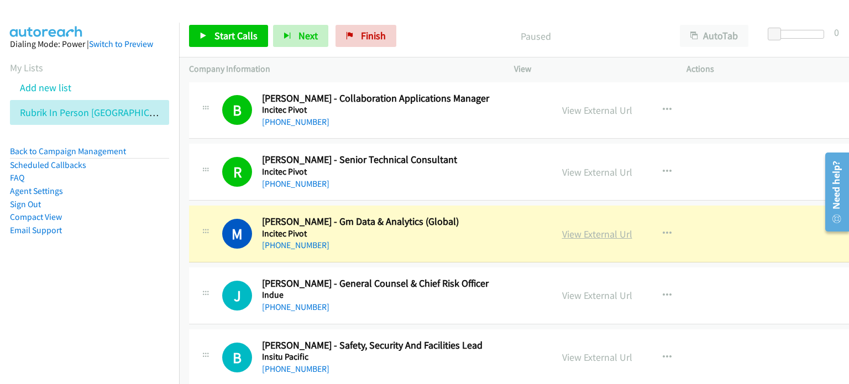
click at [584, 228] on link "View External Url" at bounding box center [597, 234] width 70 height 13
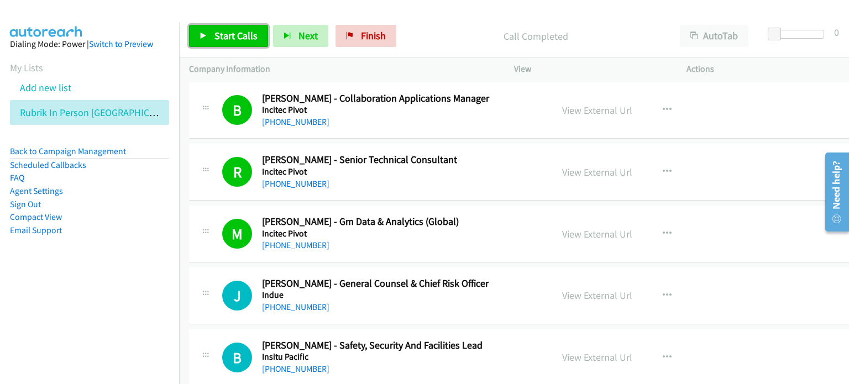
click at [211, 33] on link "Start Calls" at bounding box center [228, 36] width 79 height 22
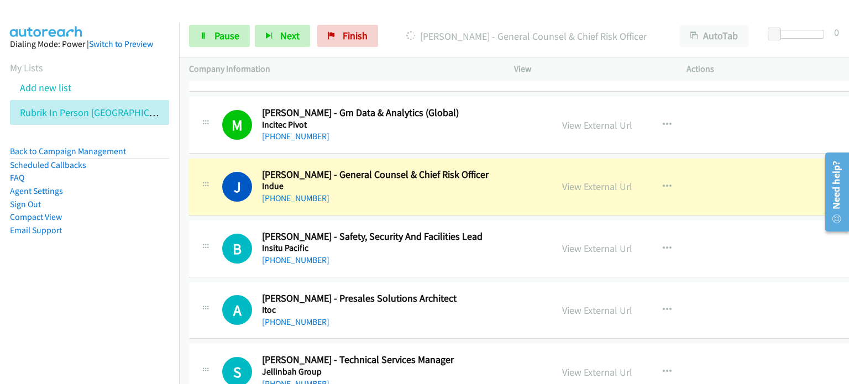
scroll to position [6081, 0]
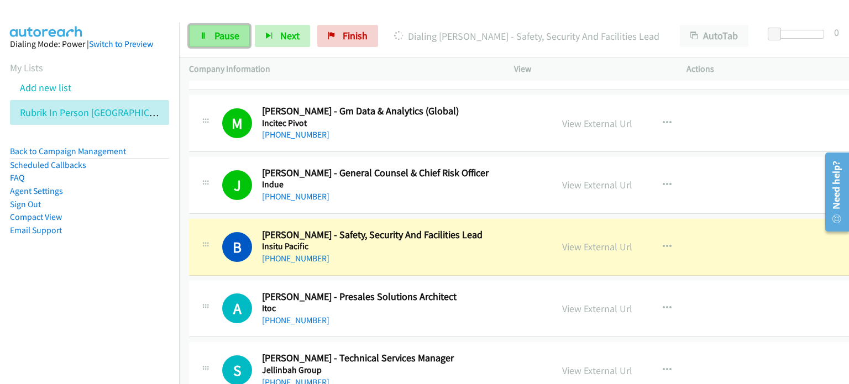
click at [231, 37] on span "Pause" at bounding box center [226, 35] width 25 height 13
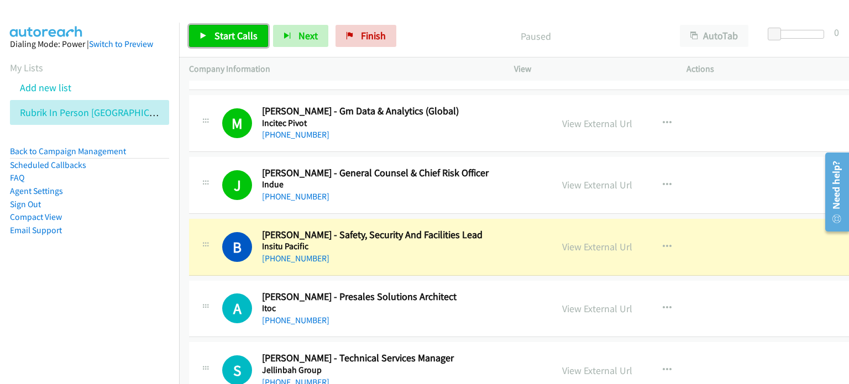
click at [223, 32] on span "Start Calls" at bounding box center [235, 35] width 43 height 13
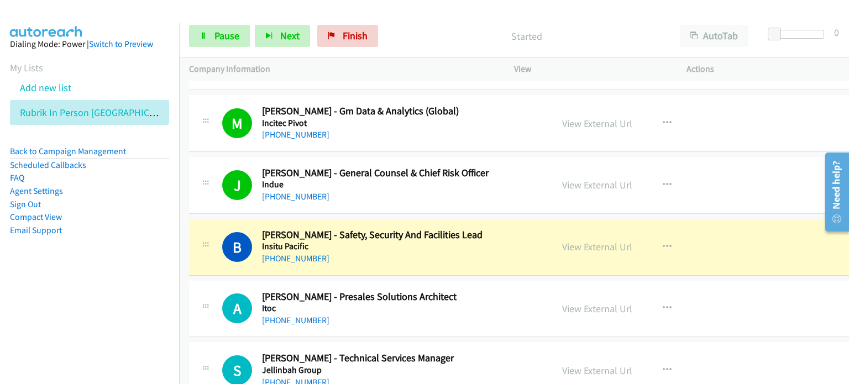
click at [222, 22] on div "Start Calls Pause Next Finish Started AutoTab AutoTab 0" at bounding box center [514, 36] width 670 height 43
click at [221, 25] on link "Pause" at bounding box center [219, 36] width 61 height 22
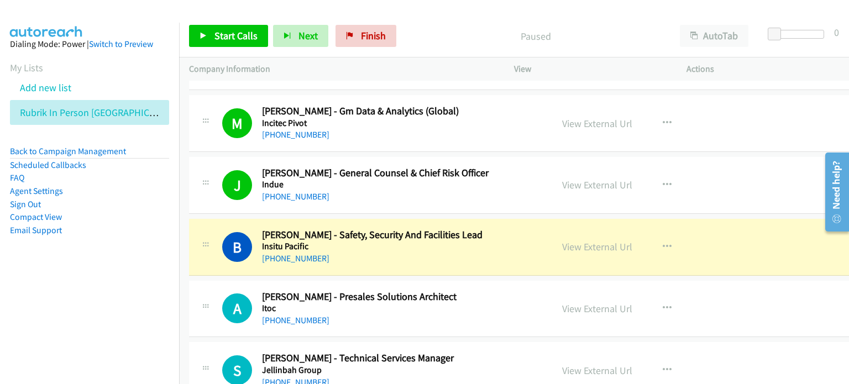
click at [134, 241] on aside "Dialing Mode: Power | Switch to Preview My Lists Add new list Rubrik In Person …" at bounding box center [89, 155] width 179 height 264
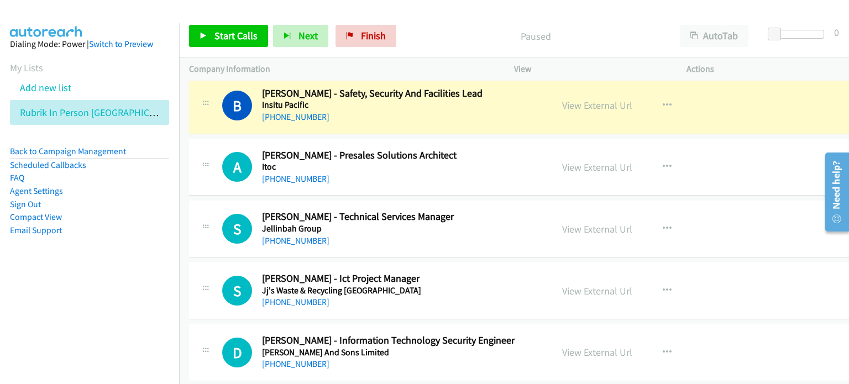
scroll to position [6246, 0]
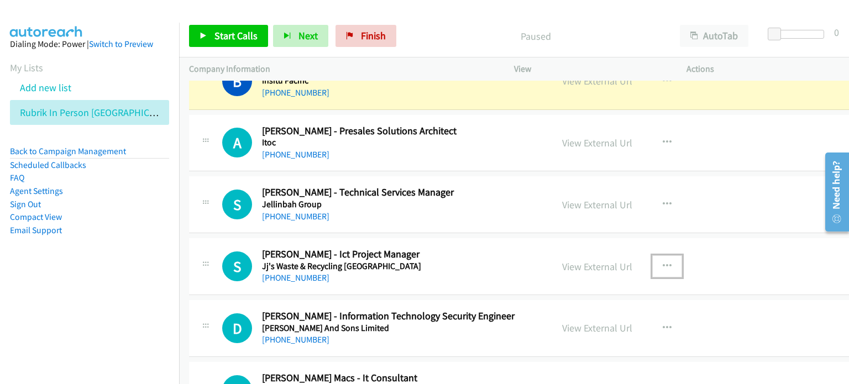
click at [656, 255] on button "button" at bounding box center [667, 266] width 30 height 22
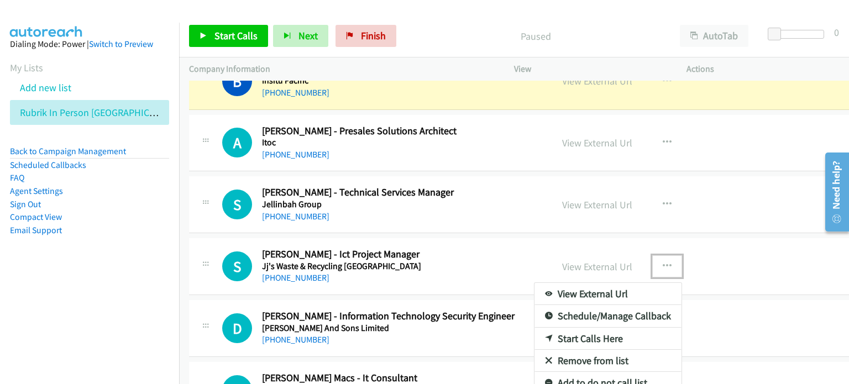
click at [575, 328] on link "Start Calls Here" at bounding box center [608, 339] width 147 height 22
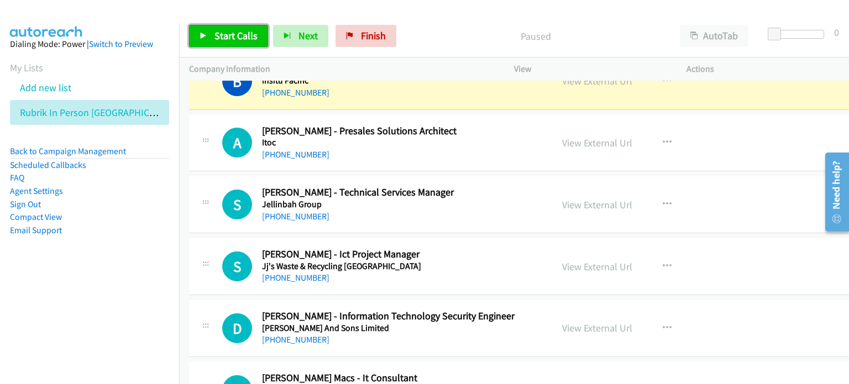
click at [236, 30] on span "Start Calls" at bounding box center [235, 35] width 43 height 13
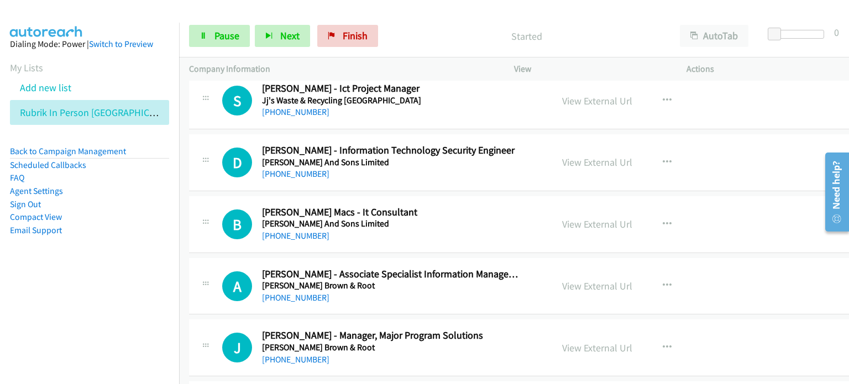
scroll to position [6191, 0]
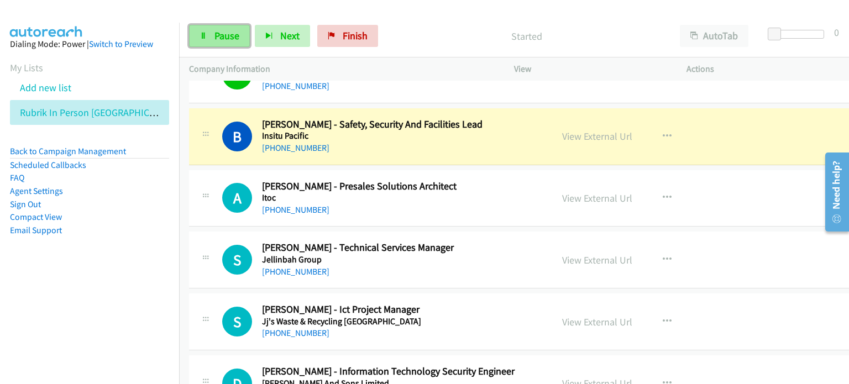
click at [221, 29] on span "Pause" at bounding box center [226, 35] width 25 height 13
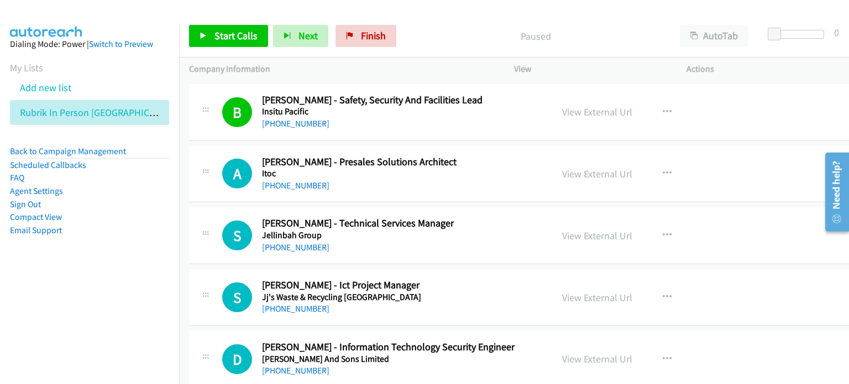
scroll to position [6246, 0]
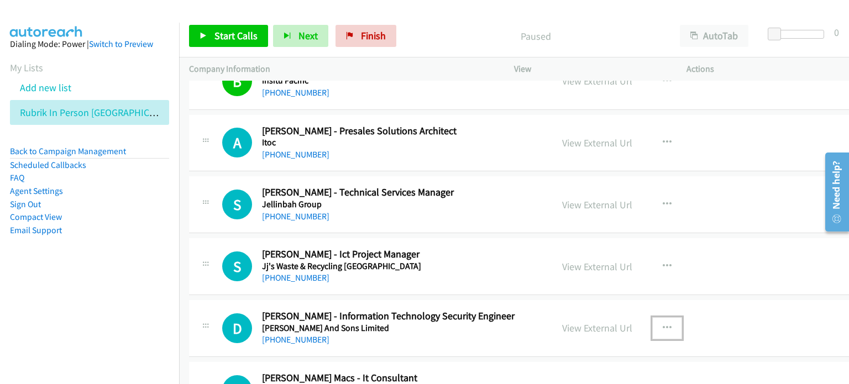
click at [663, 324] on icon "button" at bounding box center [667, 328] width 9 height 9
click at [654, 315] on div at bounding box center [424, 192] width 849 height 384
click at [663, 324] on icon "button" at bounding box center [667, 328] width 9 height 9
click at [453, 40] on div at bounding box center [424, 192] width 849 height 384
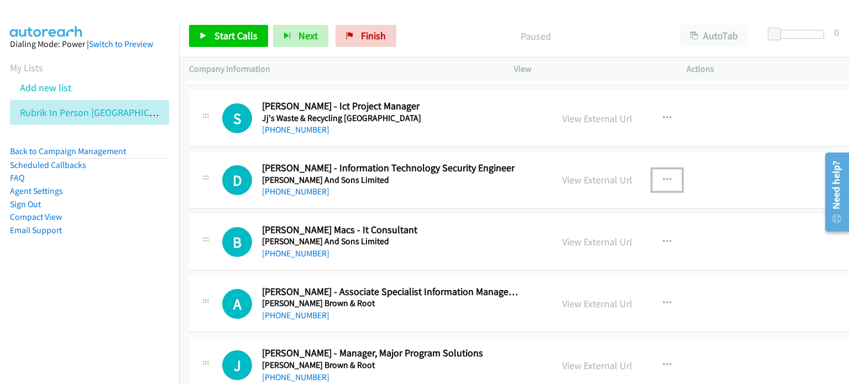
scroll to position [6412, 0]
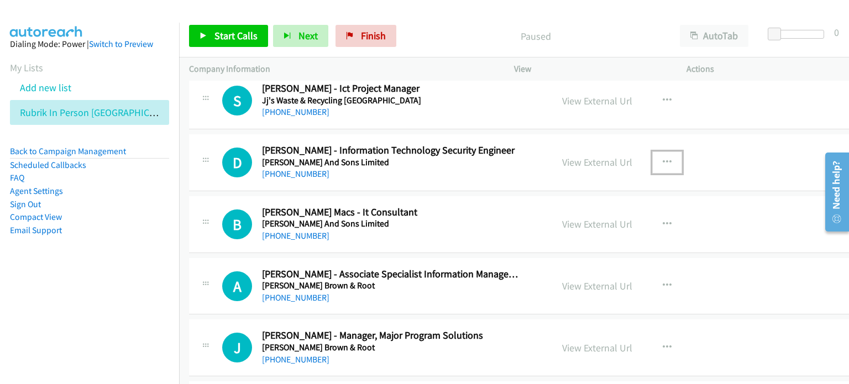
click at [663, 158] on icon "button" at bounding box center [667, 162] width 9 height 9
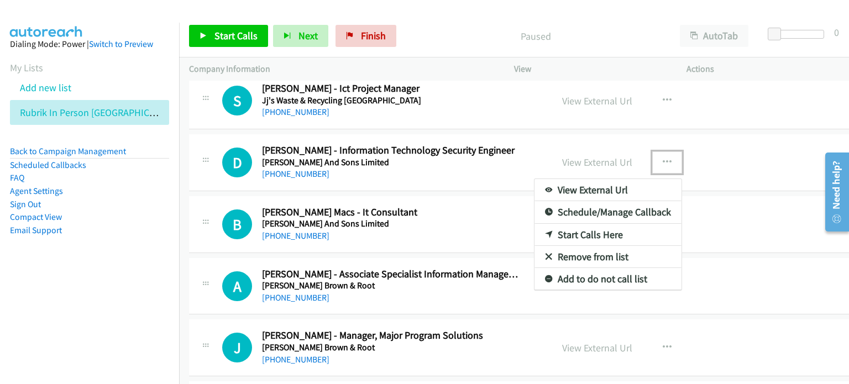
click at [590, 224] on link "Start Calls Here" at bounding box center [608, 235] width 147 height 22
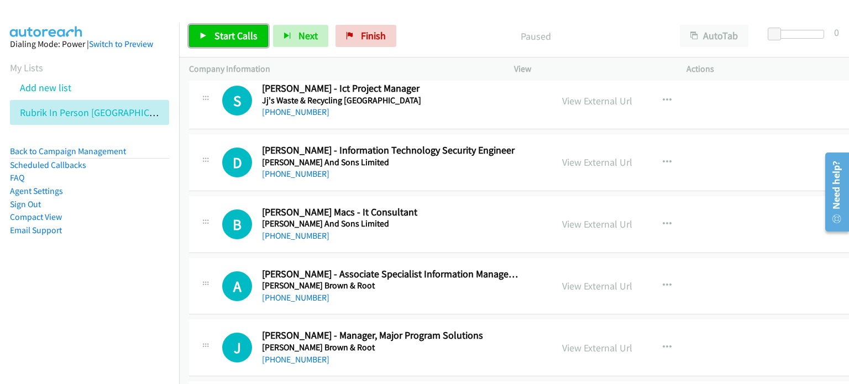
click at [235, 35] on span "Start Calls" at bounding box center [235, 35] width 43 height 13
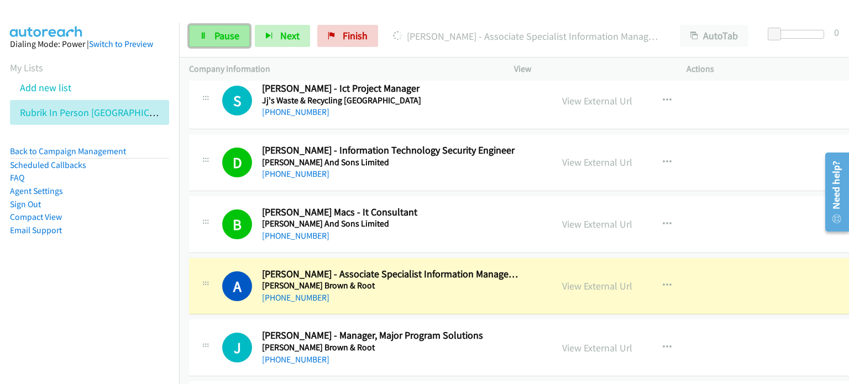
click at [217, 33] on span "Pause" at bounding box center [226, 35] width 25 height 13
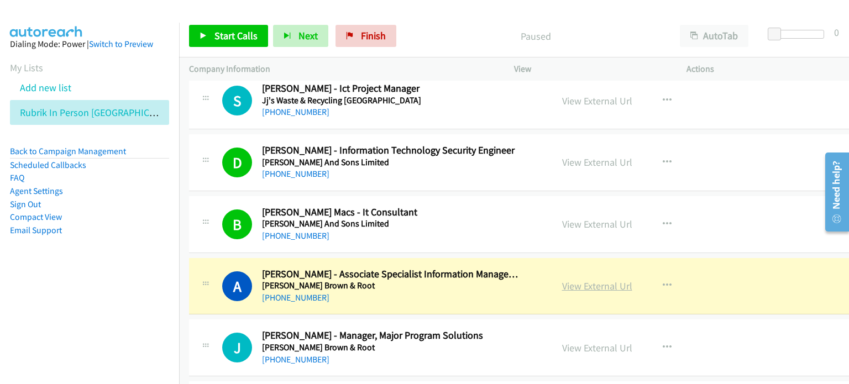
click at [573, 280] on link "View External Url" at bounding box center [597, 286] width 70 height 13
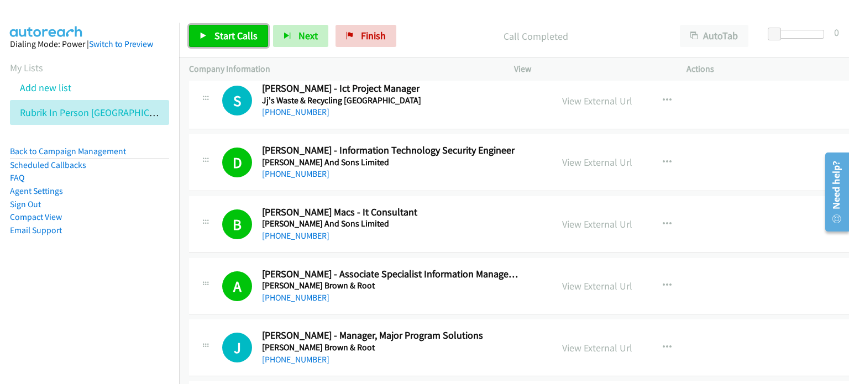
click at [228, 36] on span "Start Calls" at bounding box center [235, 35] width 43 height 13
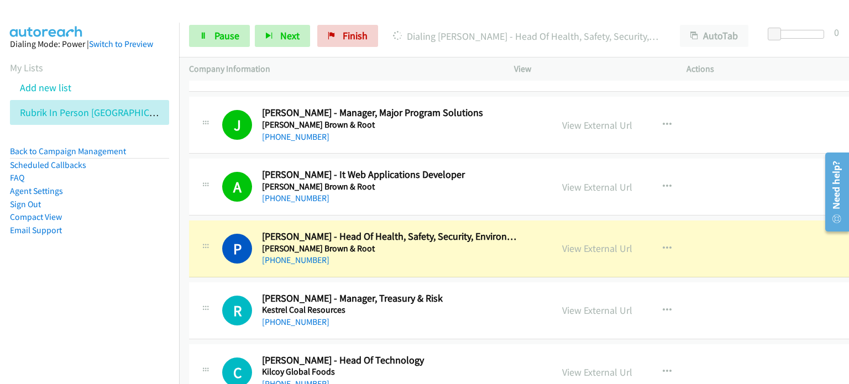
scroll to position [6689, 0]
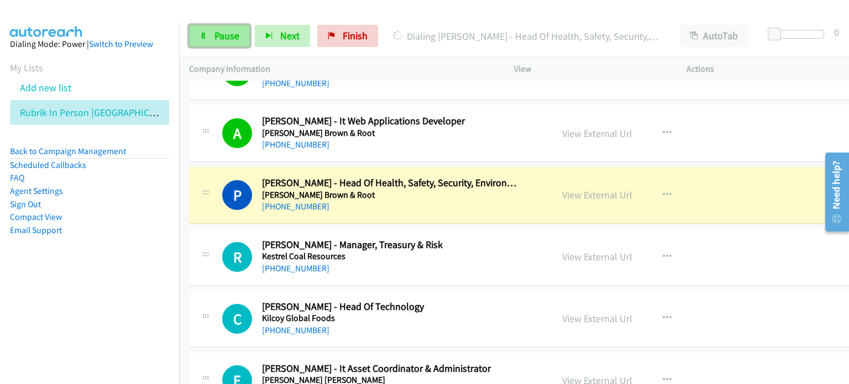
click at [221, 28] on link "Pause" at bounding box center [219, 36] width 61 height 22
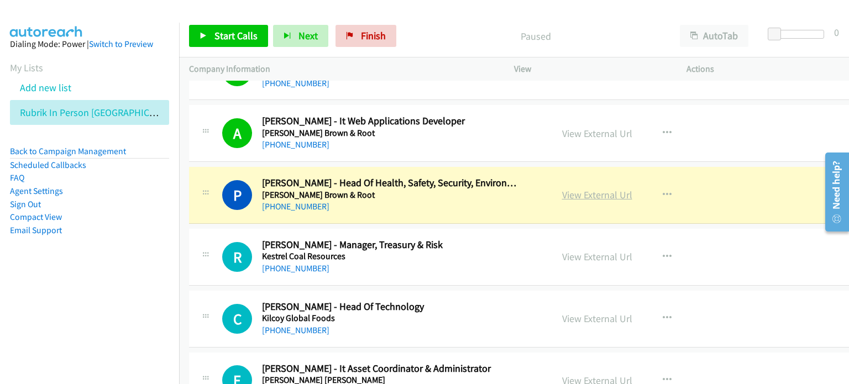
click at [580, 188] on link "View External Url" at bounding box center [597, 194] width 70 height 13
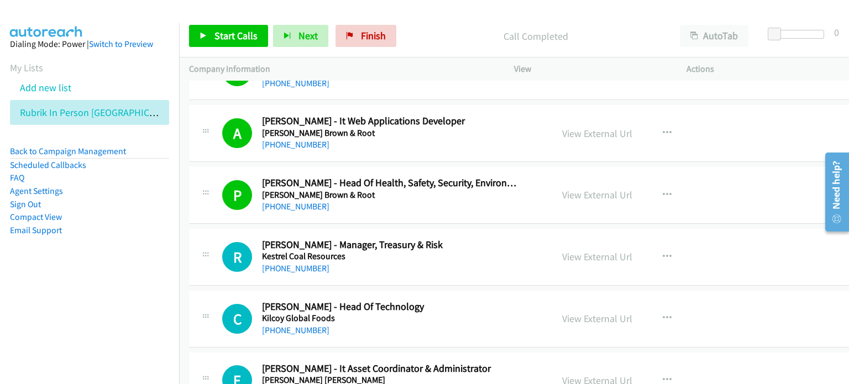
click at [473, 26] on div "Call Completed" at bounding box center [535, 36] width 269 height 22
click at [603, 250] on link "View External Url" at bounding box center [597, 256] width 70 height 13
click at [411, 37] on p "Call Completed" at bounding box center [535, 36] width 249 height 15
click at [570, 188] on link "View External Url" at bounding box center [597, 194] width 70 height 13
drag, startPoint x: 142, startPoint y: 203, endPoint x: 151, endPoint y: 203, distance: 9.4
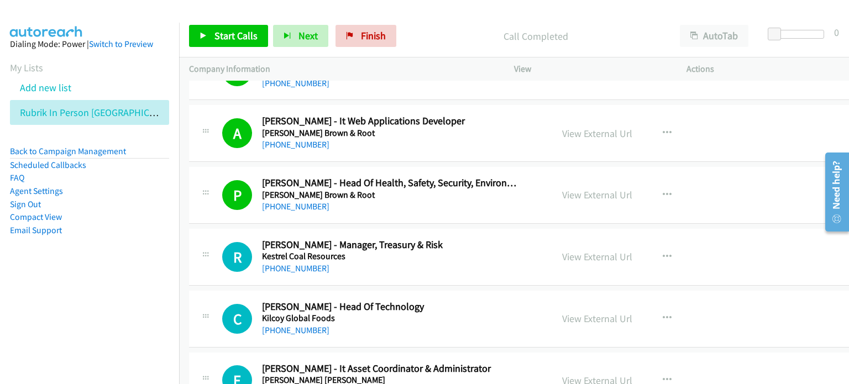
click at [142, 203] on li "Sign Out" at bounding box center [89, 204] width 159 height 13
click at [92, 327] on nav "Dialing Mode: Power | Switch to Preview My Lists Add new list Rubrik In Person …" at bounding box center [90, 215] width 180 height 384
click at [372, 25] on link "Finish" at bounding box center [366, 36] width 61 height 22
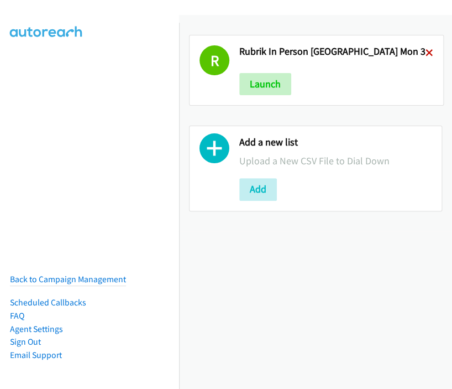
click at [426, 50] on icon at bounding box center [430, 54] width 8 height 8
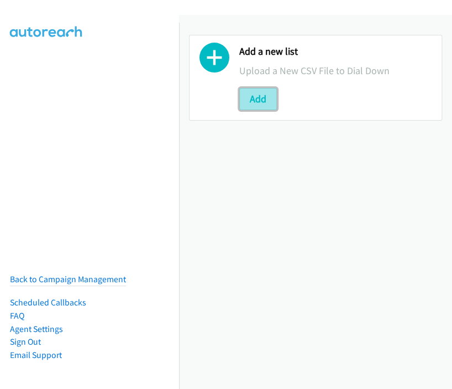
click at [250, 95] on button "Add" at bounding box center [258, 99] width 38 height 22
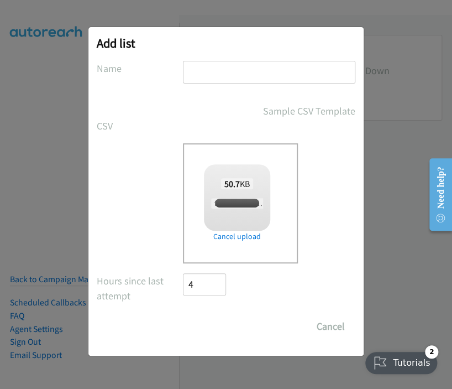
checkbox input "true"
click at [222, 72] on input "text" at bounding box center [269, 72] width 172 height 23
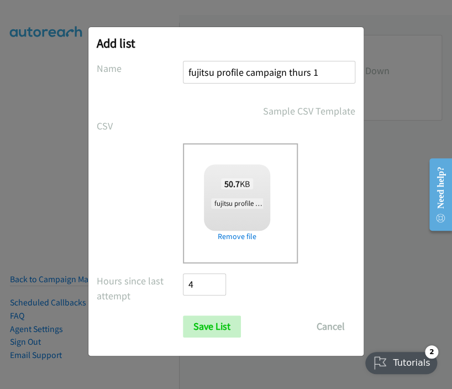
click at [308, 74] on input "fujitsu profile campaign thurs 1" at bounding box center [269, 72] width 172 height 23
type input "fujitsu profile campaign mon 1"
click at [198, 322] on input "Save List" at bounding box center [212, 326] width 58 height 22
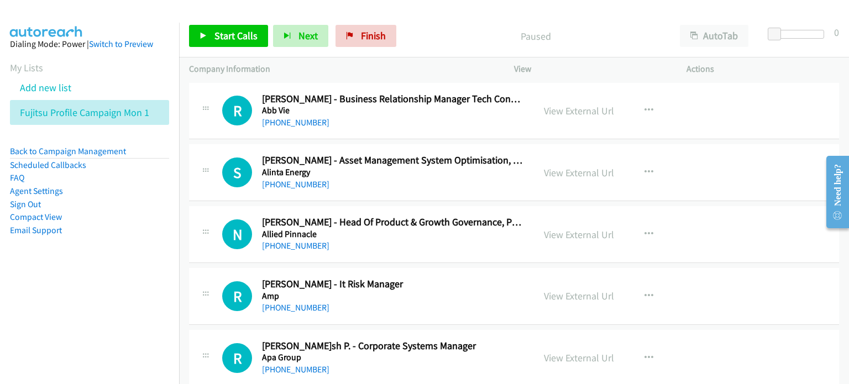
scroll to position [55, 0]
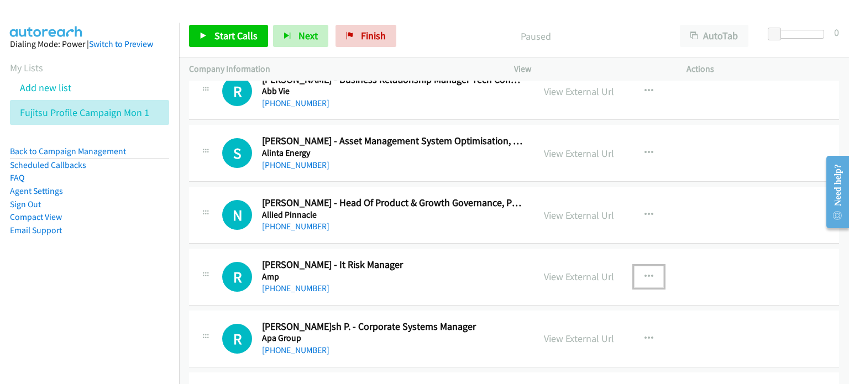
click at [452, 275] on icon "button" at bounding box center [649, 277] width 9 height 9
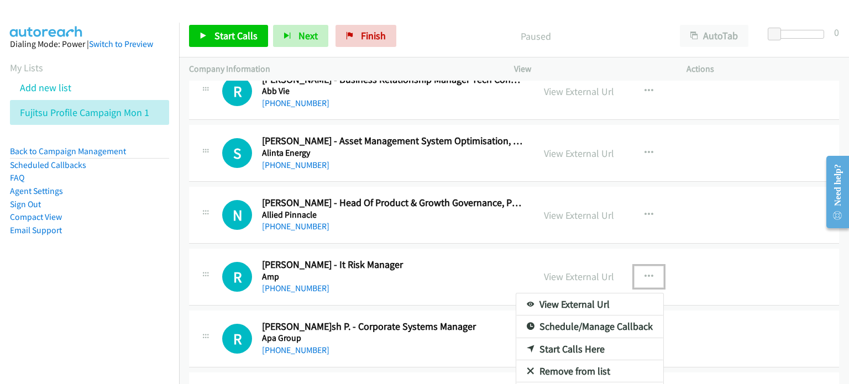
click at [452, 347] on link "Start Calls Here" at bounding box center [589, 349] width 147 height 22
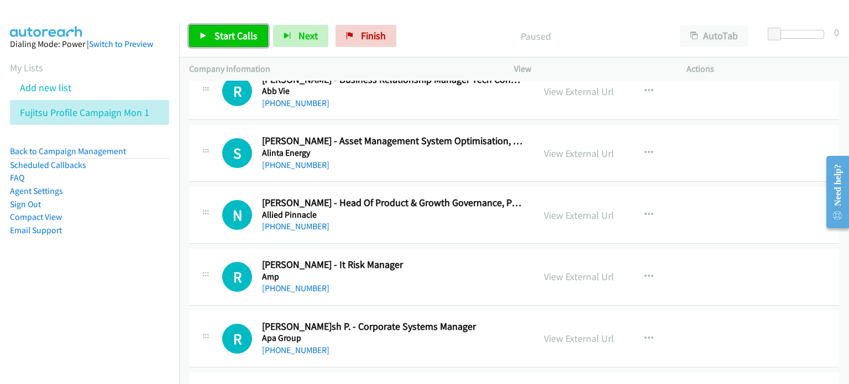
click at [217, 30] on span "Start Calls" at bounding box center [235, 35] width 43 height 13
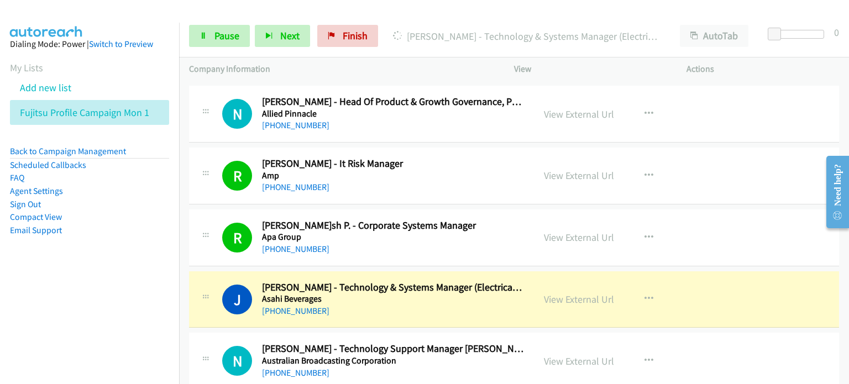
scroll to position [221, 0]
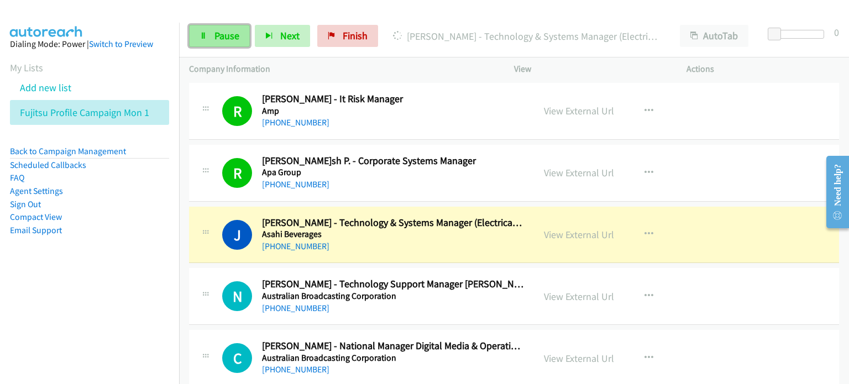
click at [219, 28] on link "Pause" at bounding box center [219, 36] width 61 height 22
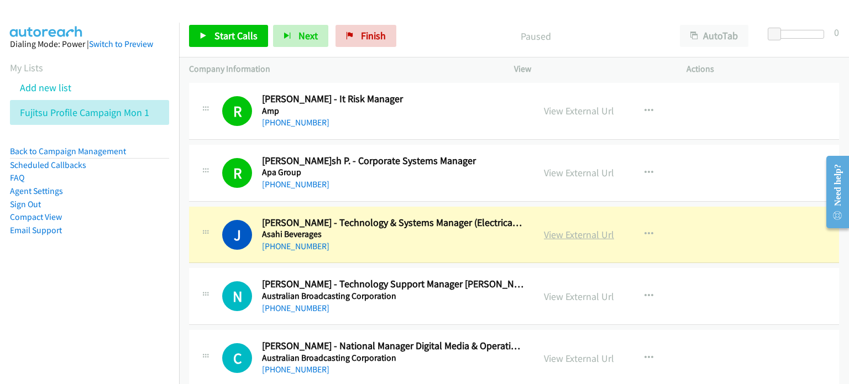
click at [452, 232] on link "View External Url" at bounding box center [579, 234] width 70 height 13
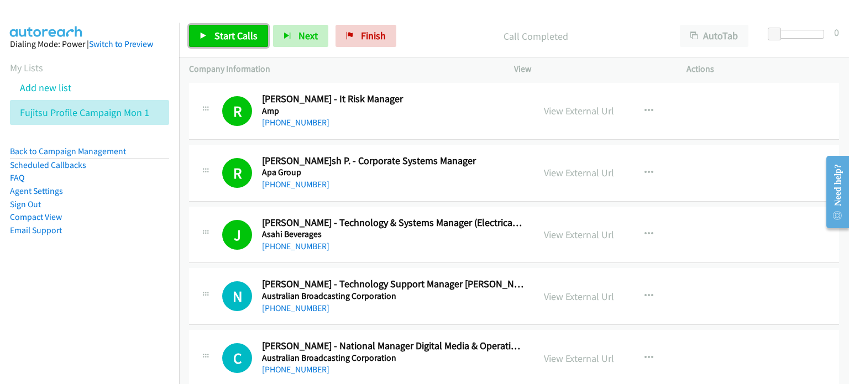
click at [226, 35] on span "Start Calls" at bounding box center [235, 35] width 43 height 13
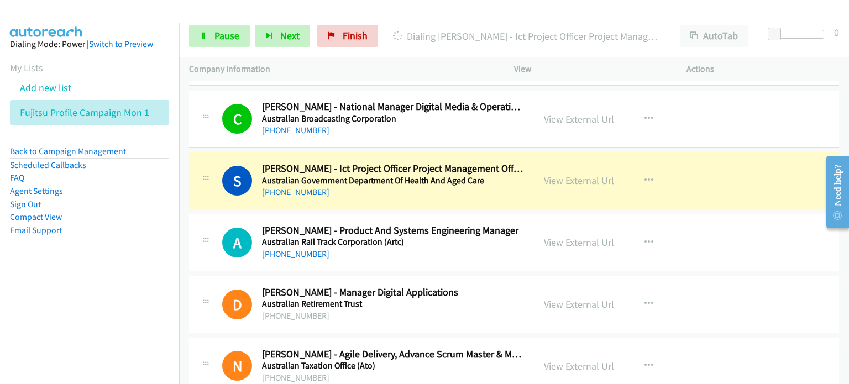
scroll to position [498, 0]
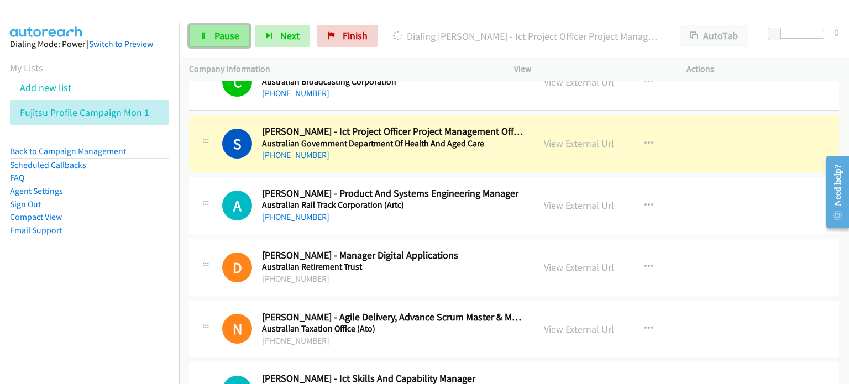
click at [223, 36] on span "Pause" at bounding box center [226, 35] width 25 height 13
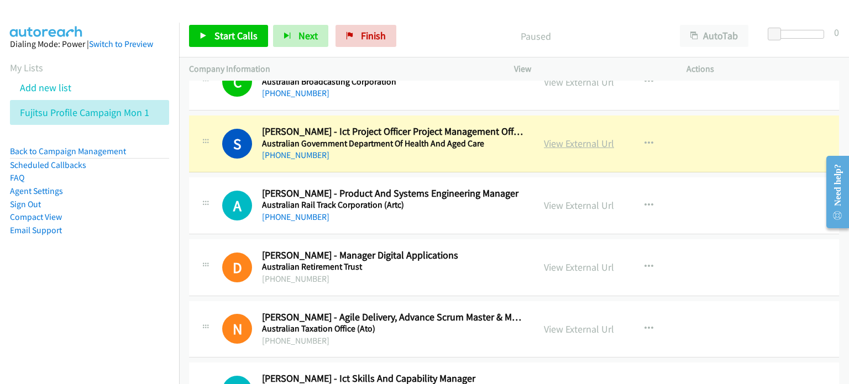
click at [452, 141] on link "View External Url" at bounding box center [579, 143] width 70 height 13
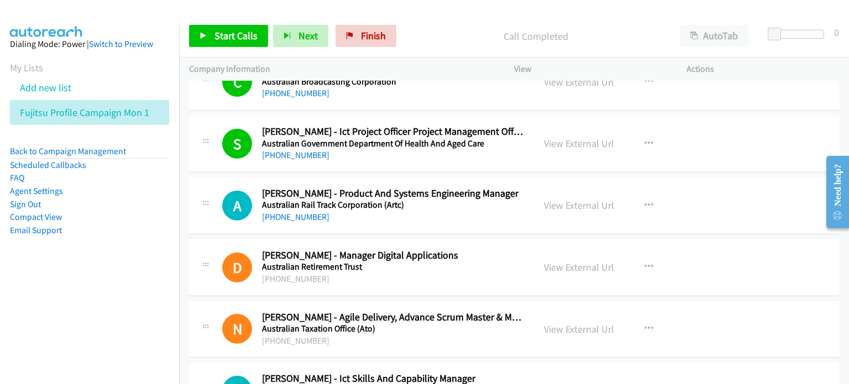
scroll to position [553, 0]
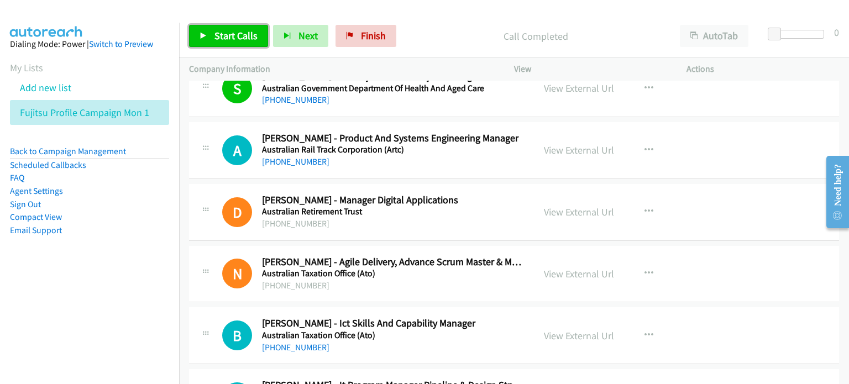
click at [232, 30] on span "Start Calls" at bounding box center [235, 35] width 43 height 13
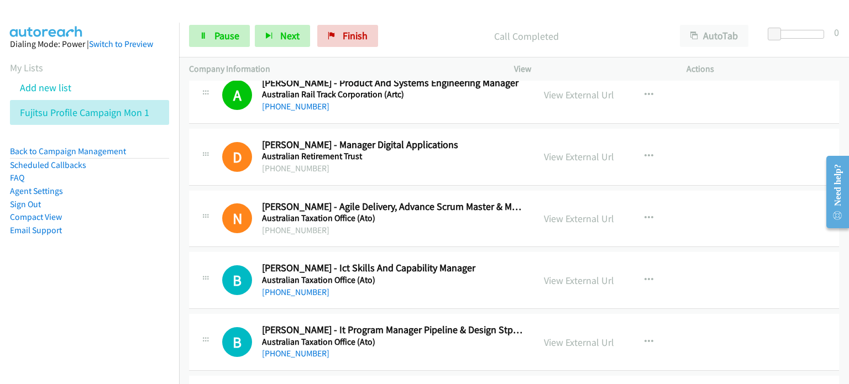
scroll to position [719, 0]
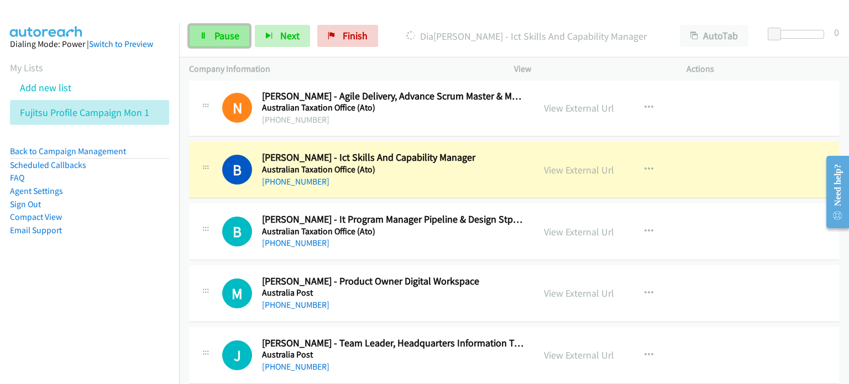
click at [217, 33] on span "Pause" at bounding box center [226, 35] width 25 height 13
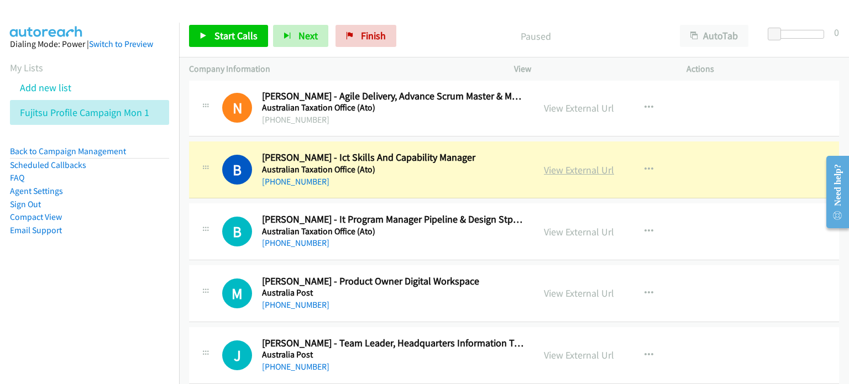
click at [452, 170] on link "View External Url" at bounding box center [579, 170] width 70 height 13
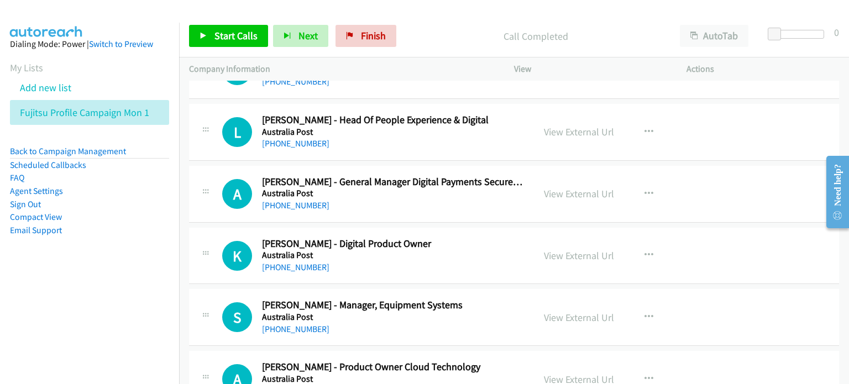
scroll to position [1216, 0]
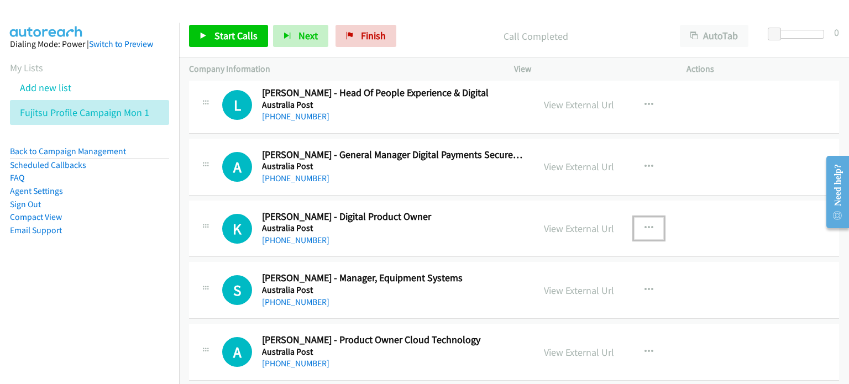
click at [452, 226] on button "button" at bounding box center [649, 228] width 30 height 22
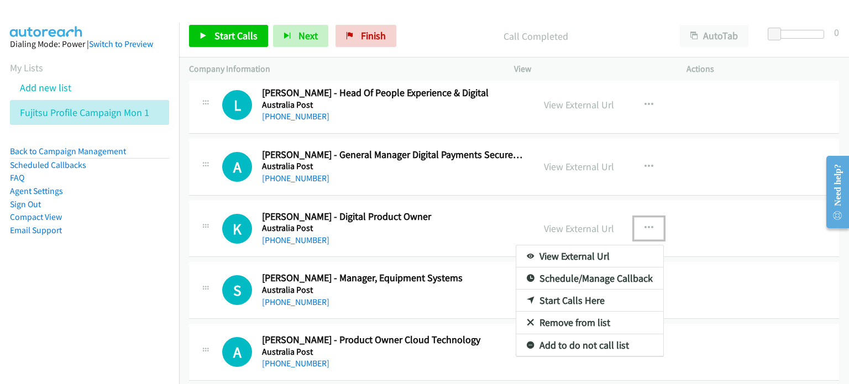
click at [452, 300] on link "Start Calls Here" at bounding box center [589, 301] width 147 height 22
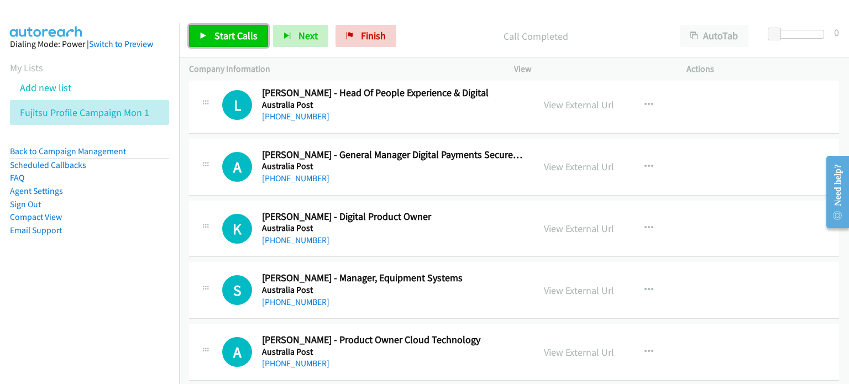
click at [251, 36] on span "Start Calls" at bounding box center [235, 35] width 43 height 13
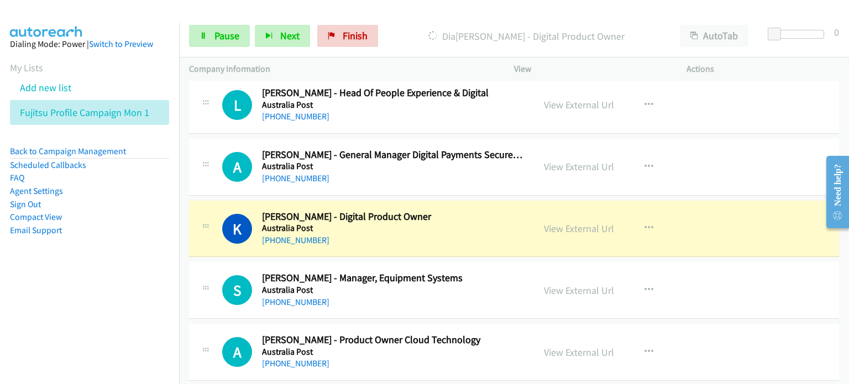
click at [135, 250] on aside "Dialing Mode: Power | Switch to Preview My Lists Add new list Fujitsu Profile C…" at bounding box center [89, 155] width 179 height 264
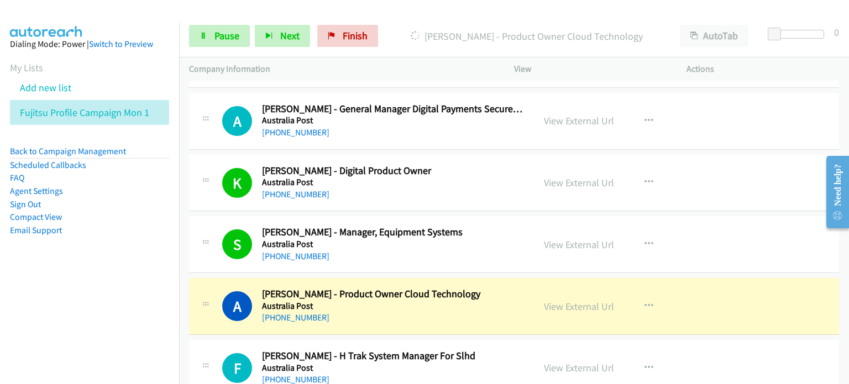
scroll to position [1327, 0]
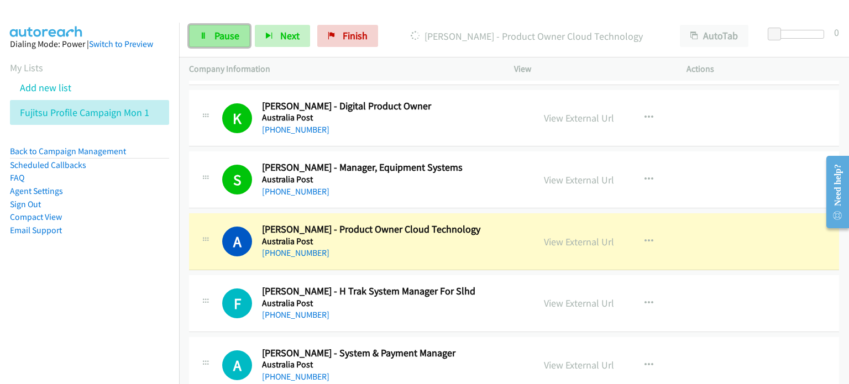
click at [219, 34] on span "Pause" at bounding box center [226, 35] width 25 height 13
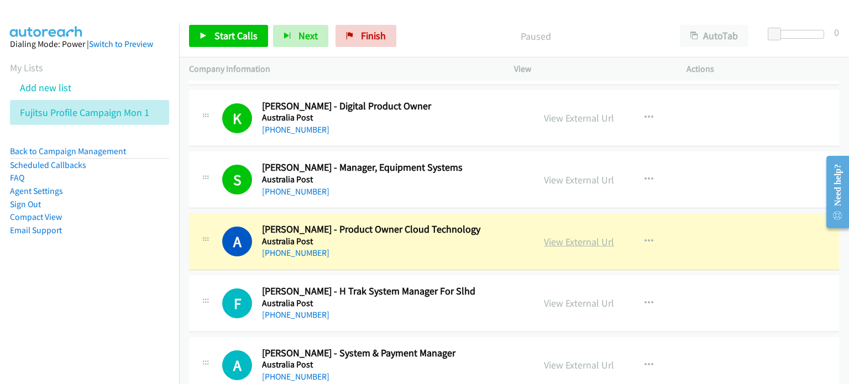
click at [452, 237] on link "View External Url" at bounding box center [579, 241] width 70 height 13
